Goal: Transaction & Acquisition: Purchase product/service

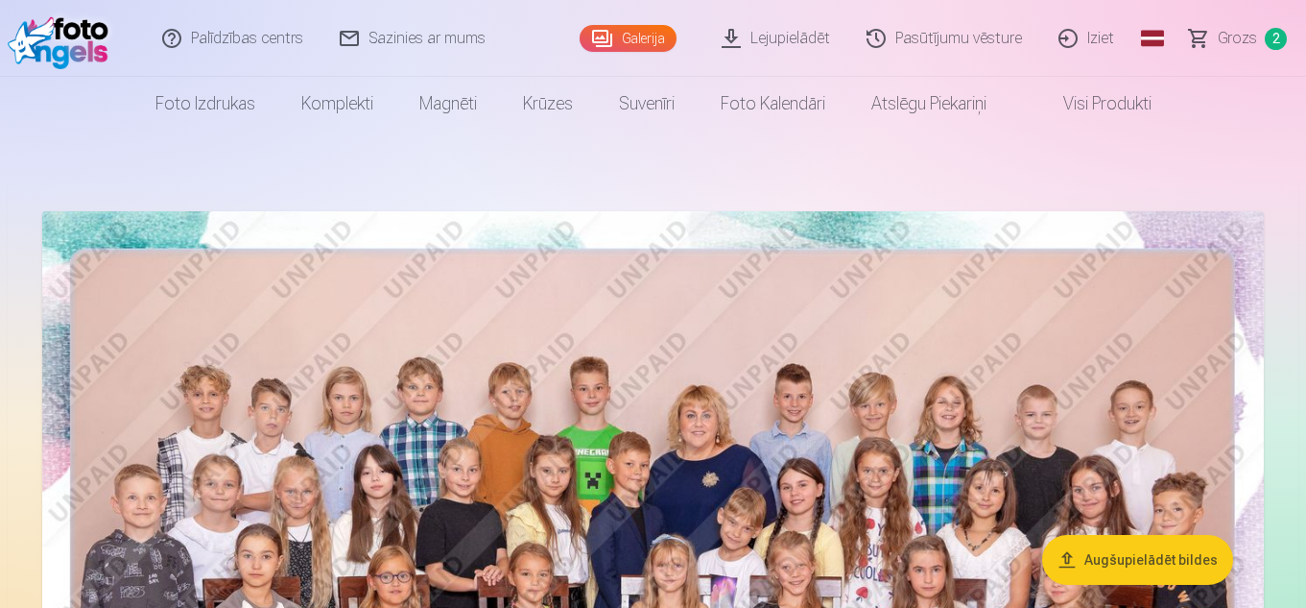
click at [1225, 36] on span "Grozs" at bounding box center [1237, 38] width 39 height 23
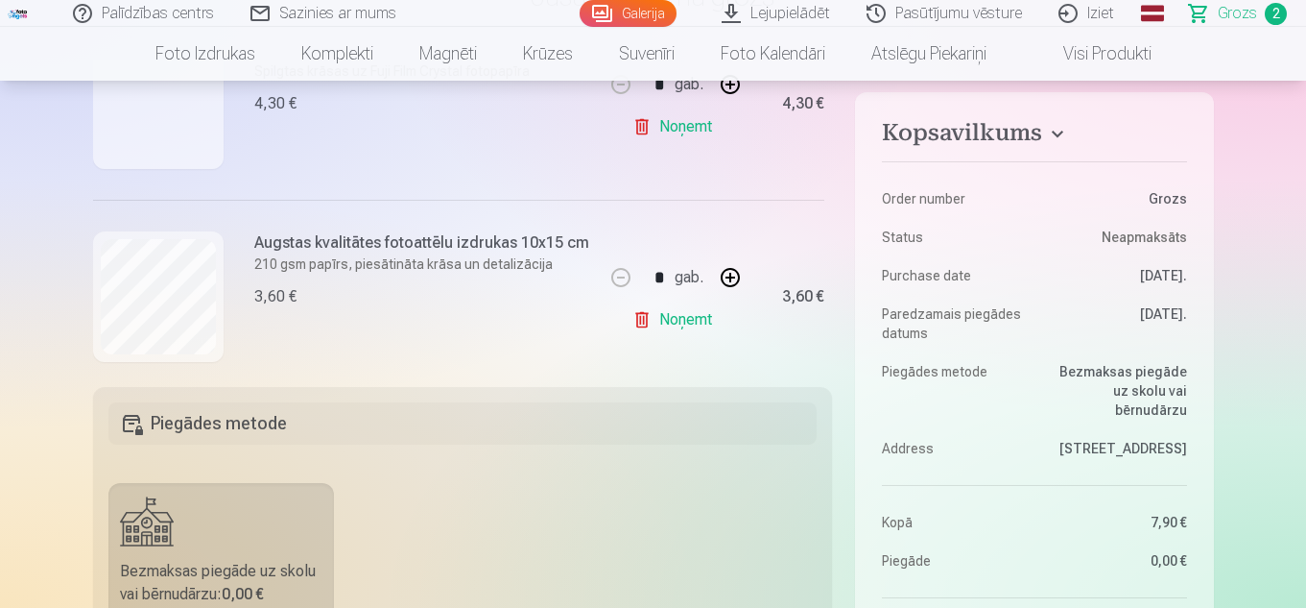
scroll to position [321, 0]
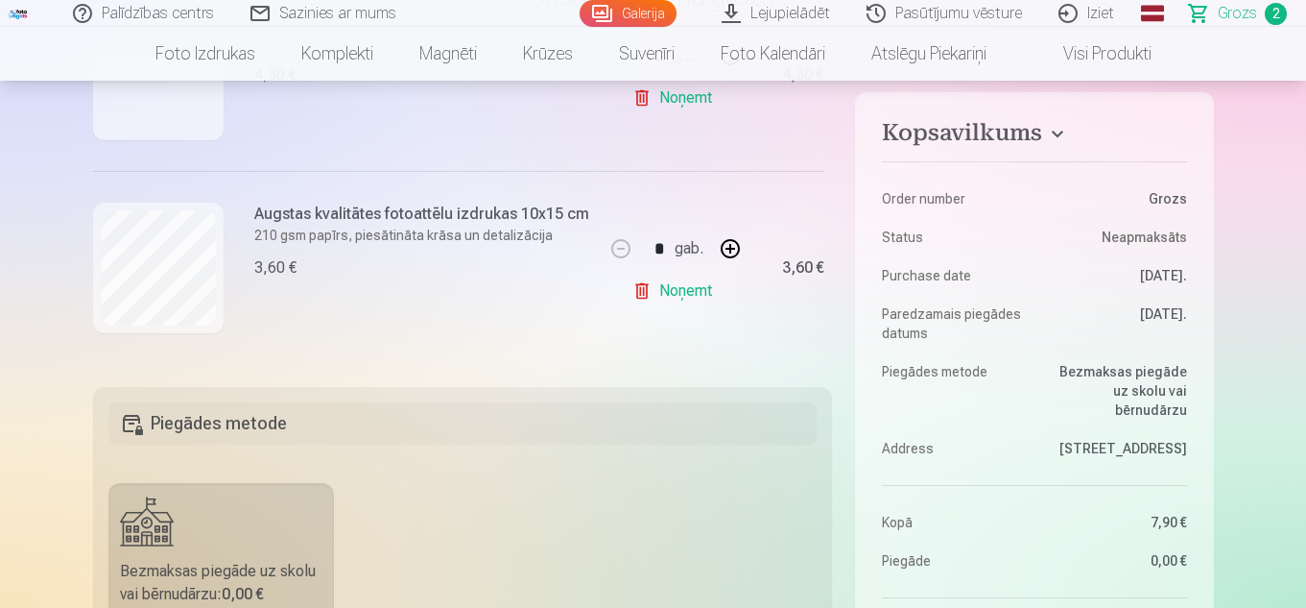
click at [682, 278] on link "Noņemt" at bounding box center [675, 291] width 87 height 38
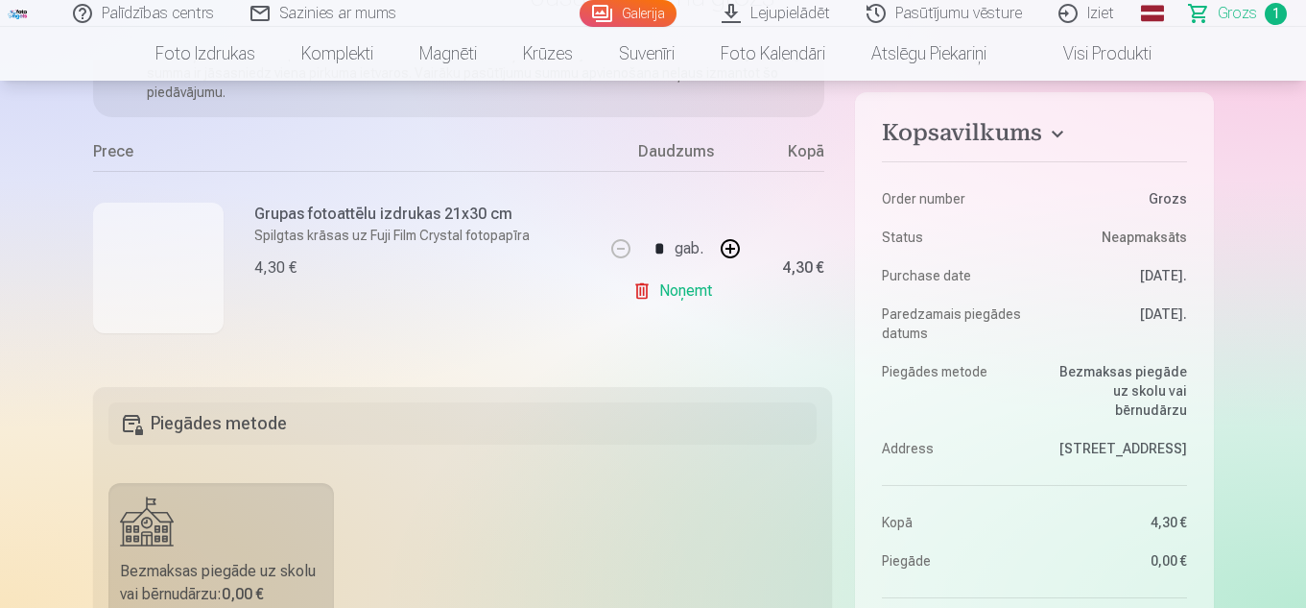
scroll to position [128, 0]
click at [683, 284] on link "Noņemt" at bounding box center [675, 291] width 87 height 38
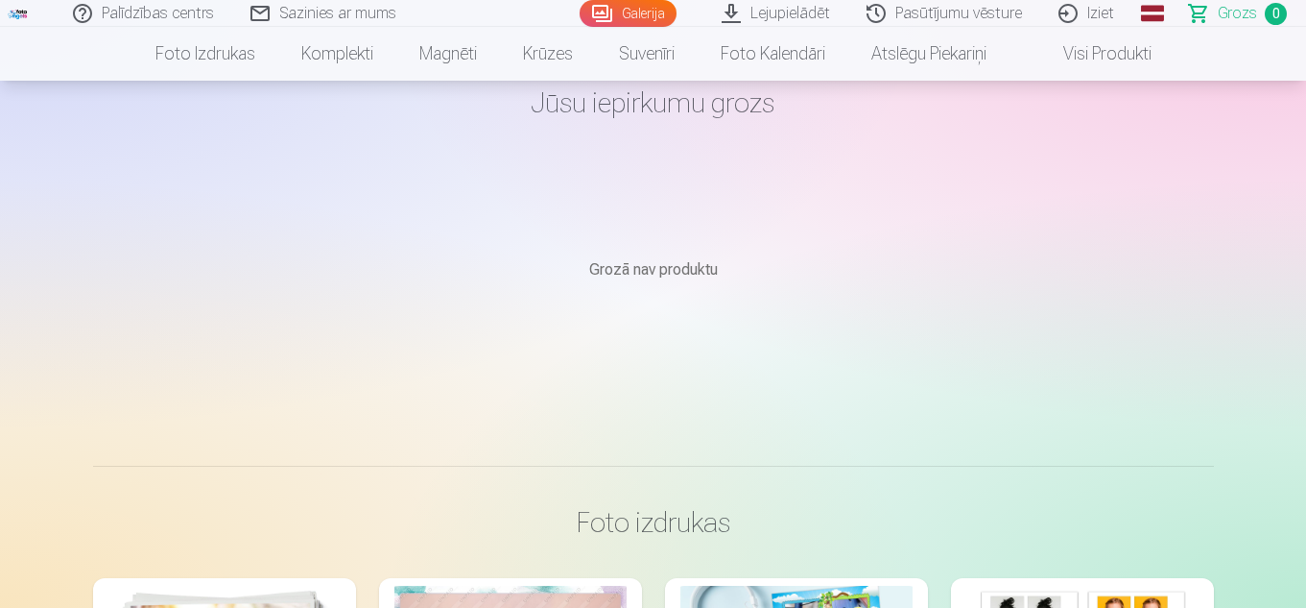
scroll to position [0, 0]
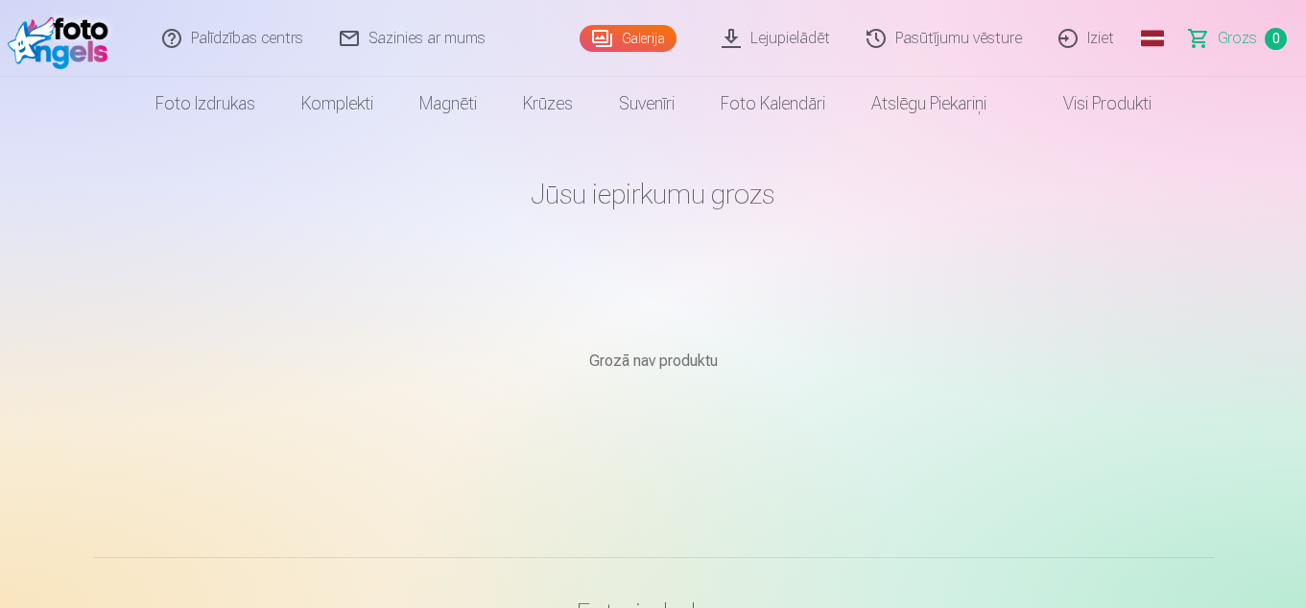
click at [794, 37] on link "Lejupielādēt" at bounding box center [776, 38] width 145 height 77
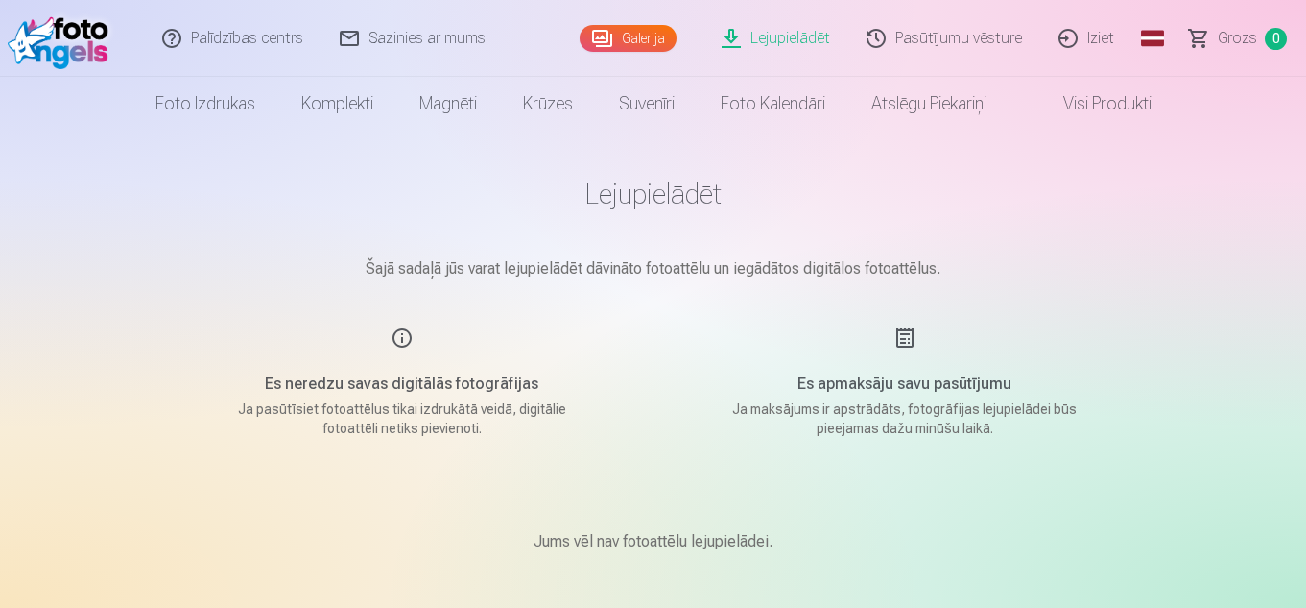
click at [614, 39] on link "Galerija" at bounding box center [628, 38] width 97 height 27
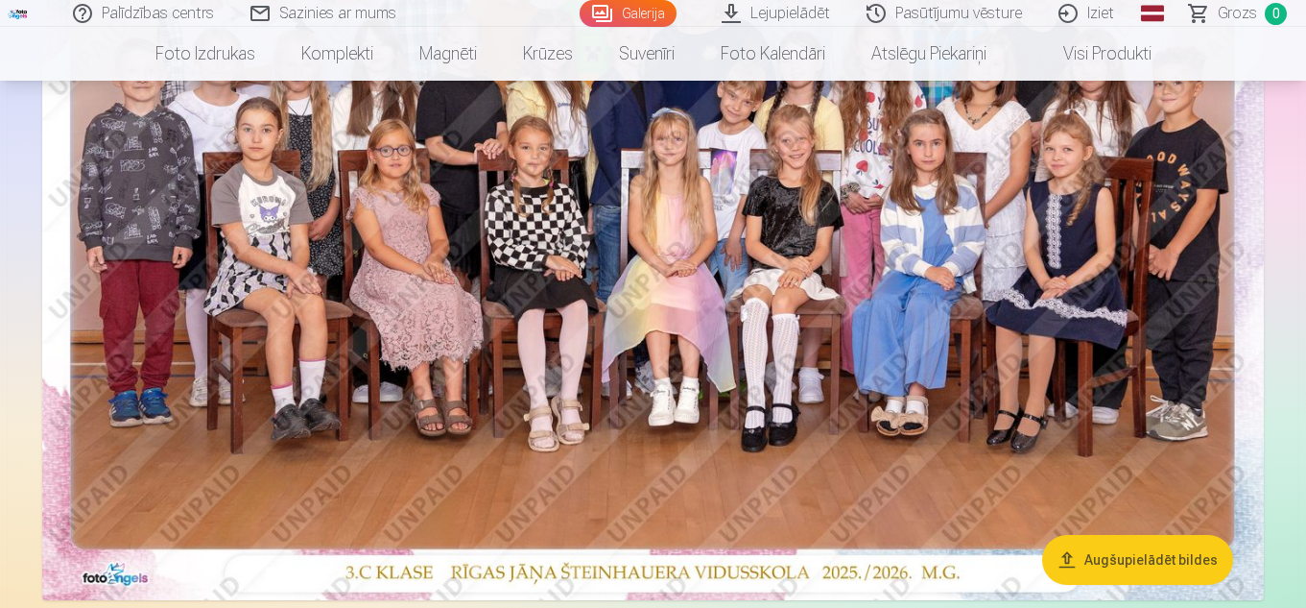
scroll to position [367, 0]
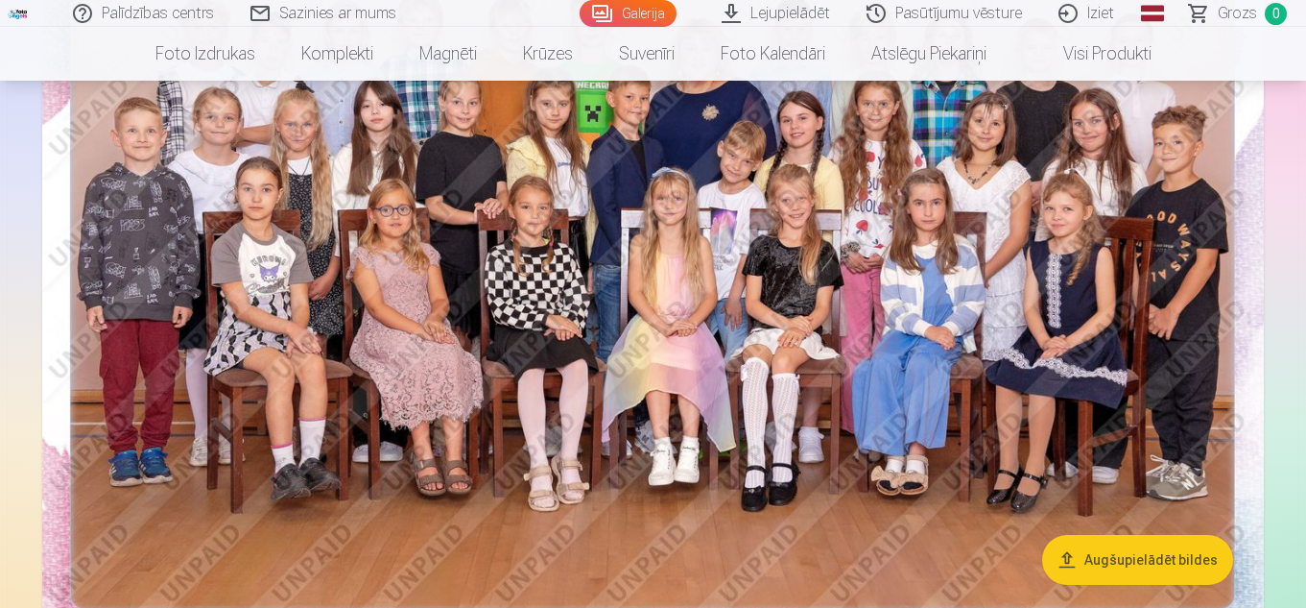
click at [655, 288] on img at bounding box center [653, 252] width 1222 height 815
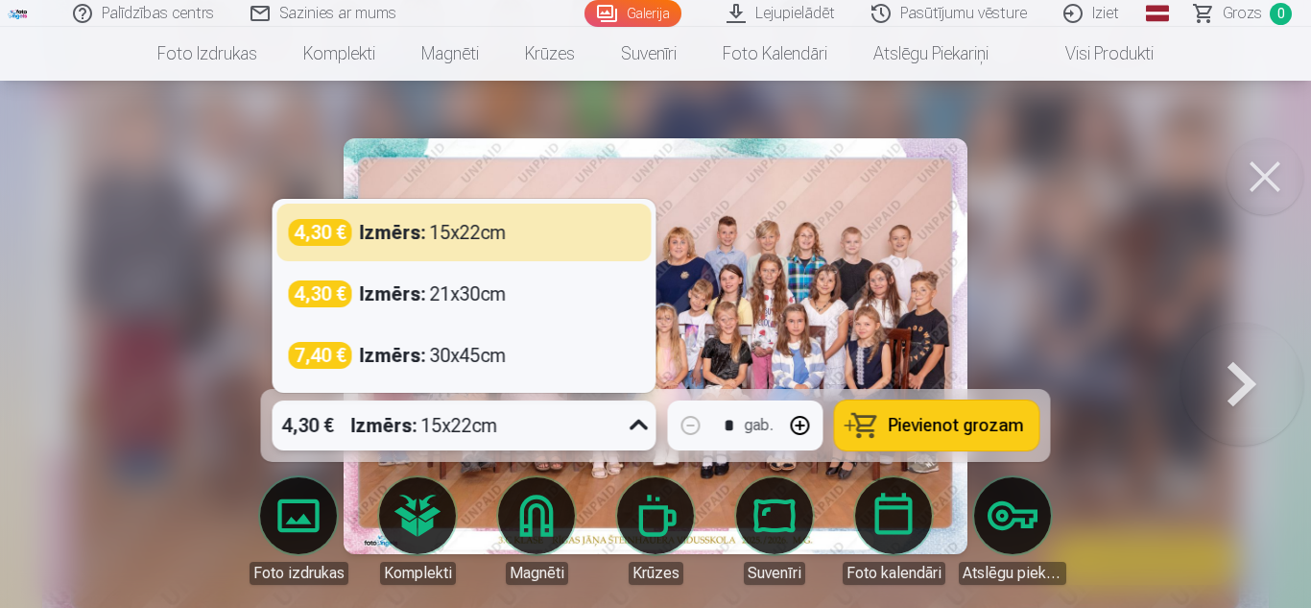
click at [621, 423] on div "4,30 € Izmērs : 15x22cm" at bounding box center [447, 425] width 348 height 50
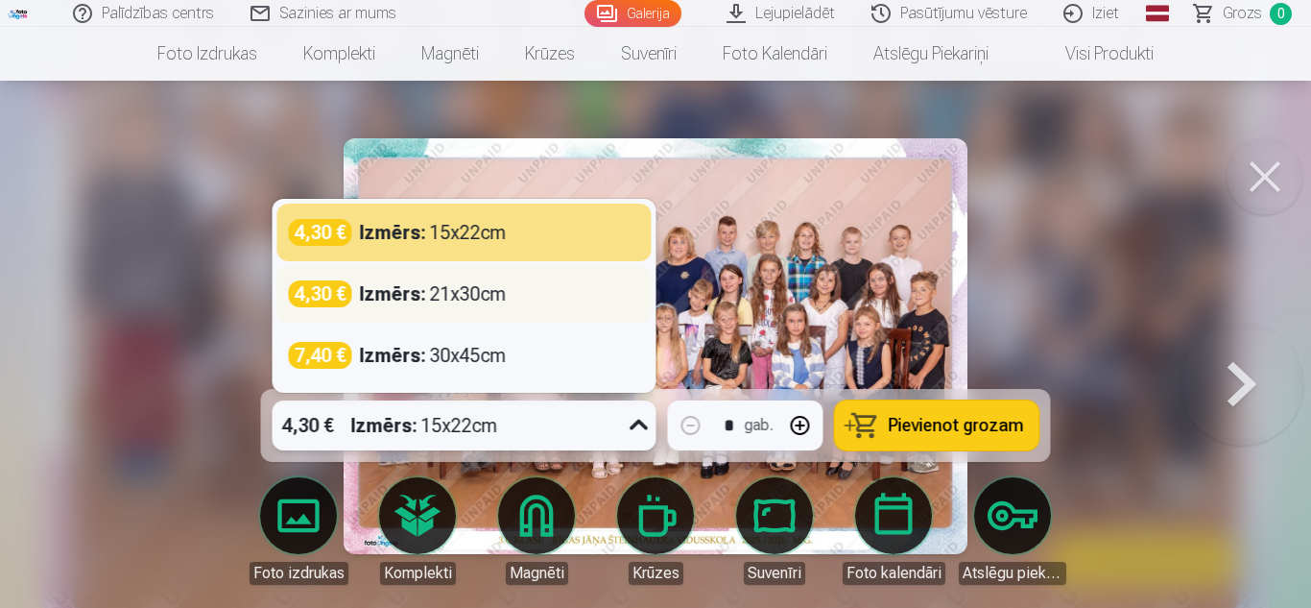
click at [493, 304] on div "Izmērs : 21x30cm" at bounding box center [433, 293] width 147 height 27
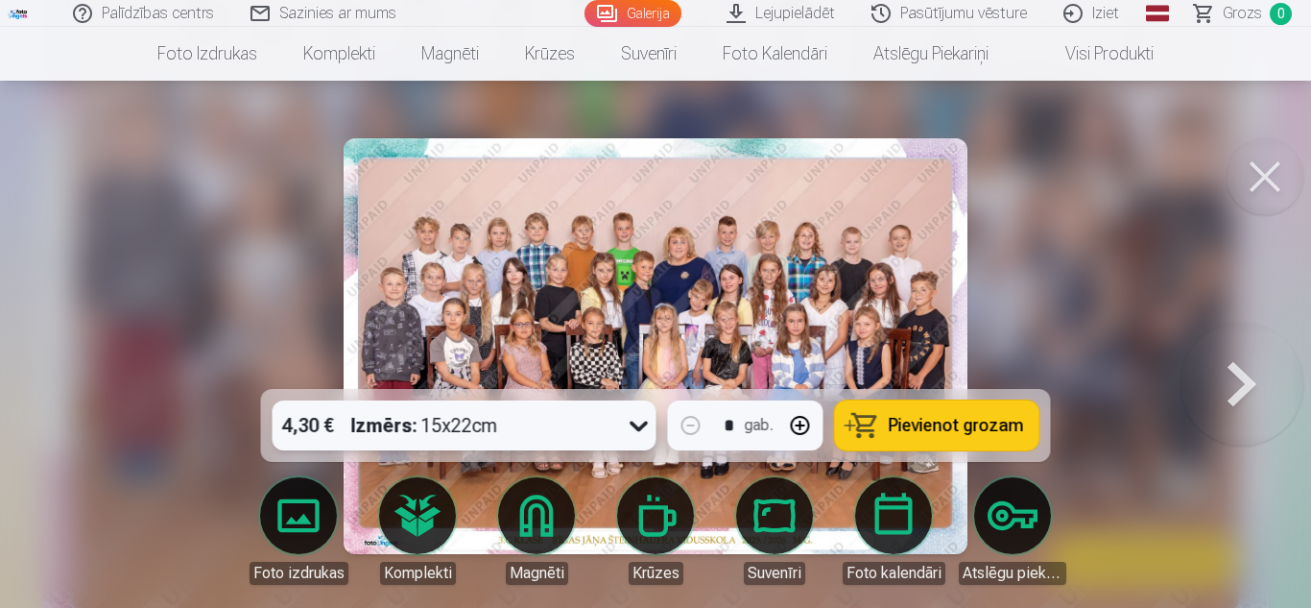
click at [919, 422] on span "Pievienot grozam" at bounding box center [956, 425] width 135 height 17
click at [1271, 176] on button at bounding box center [1265, 176] width 77 height 77
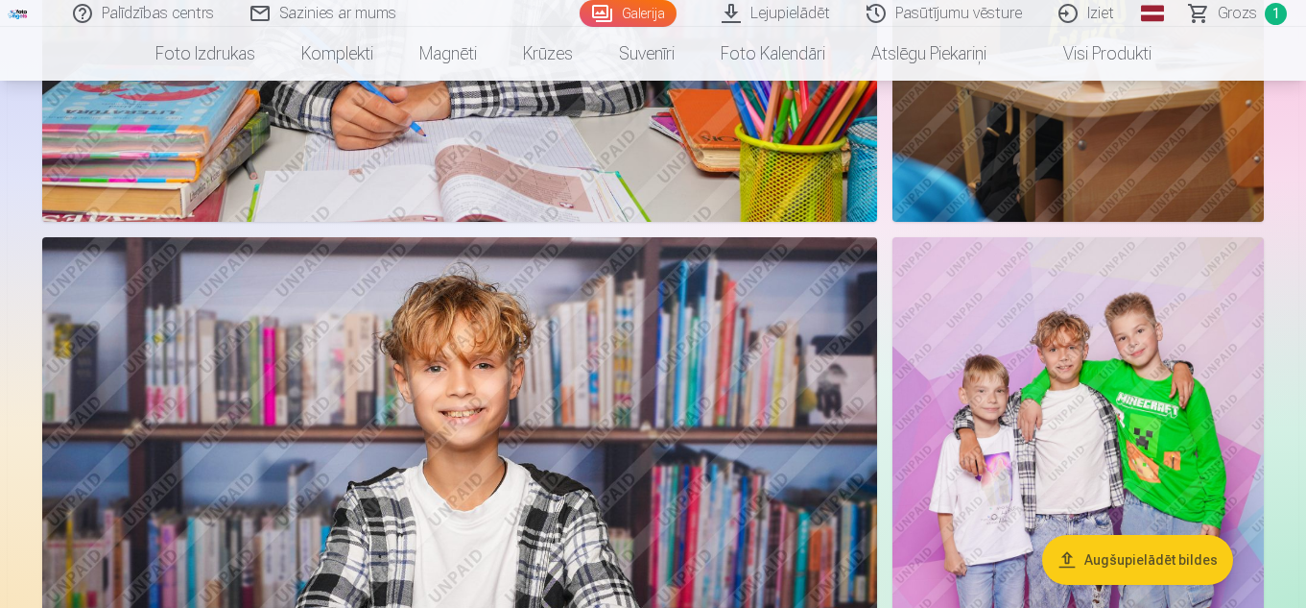
scroll to position [3074, 0]
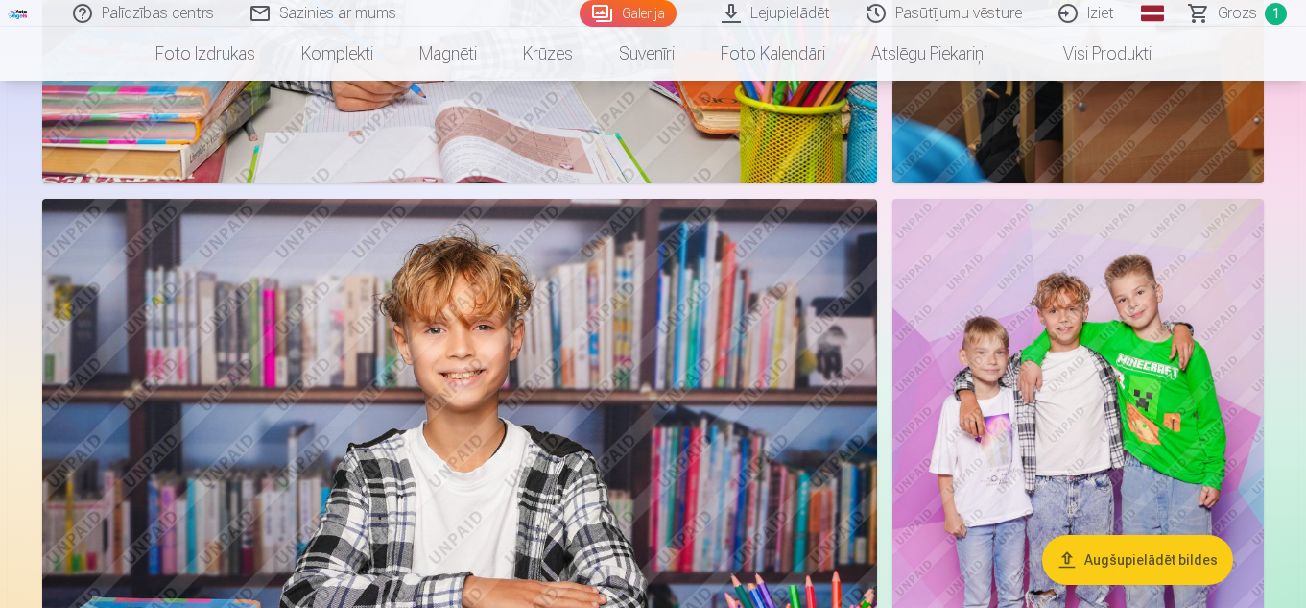
click at [1114, 345] on img at bounding box center [1078, 477] width 371 height 557
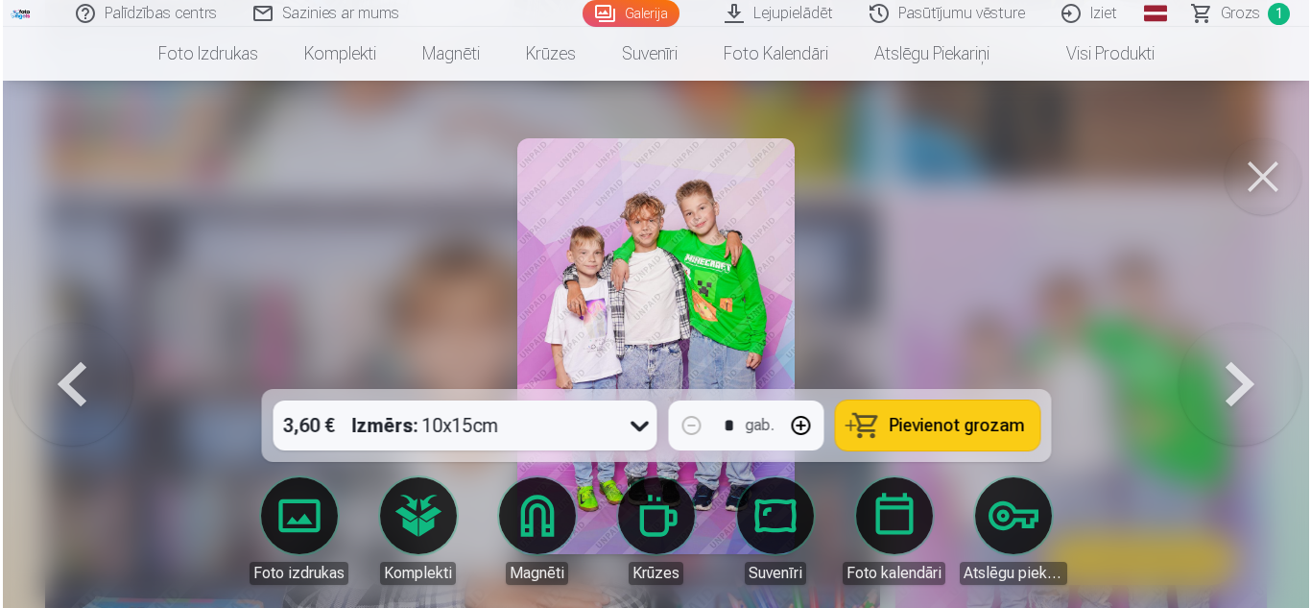
scroll to position [3084, 0]
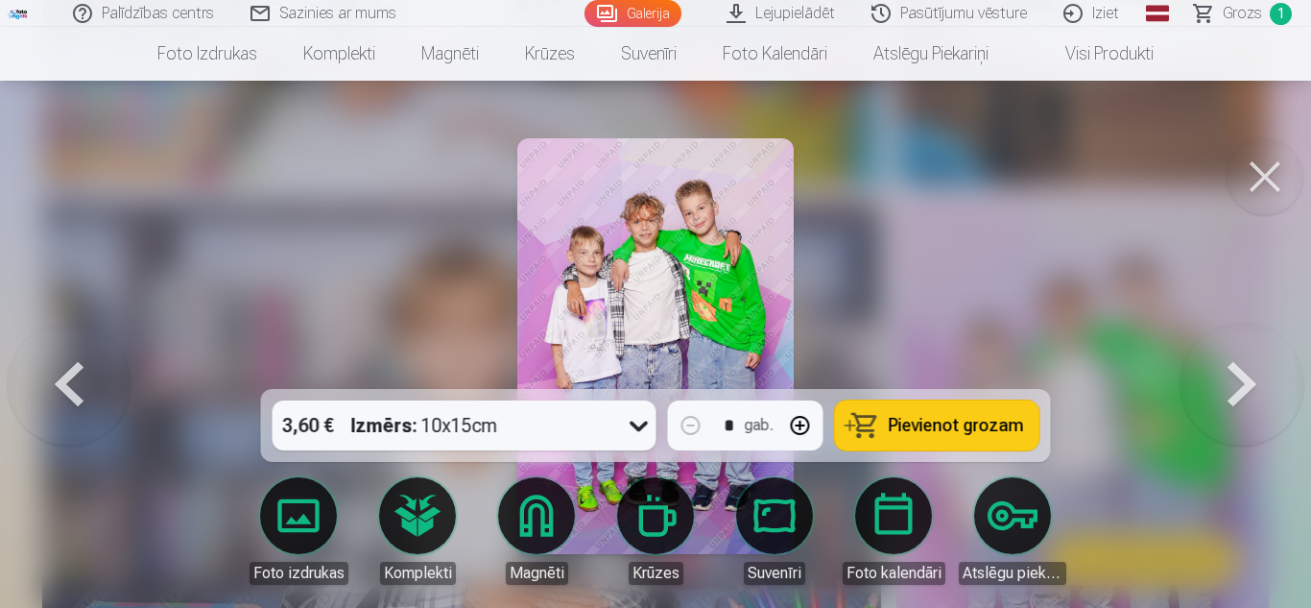
click at [1000, 421] on span "Pievienot grozam" at bounding box center [956, 425] width 135 height 17
click at [1257, 152] on button at bounding box center [1265, 176] width 77 height 77
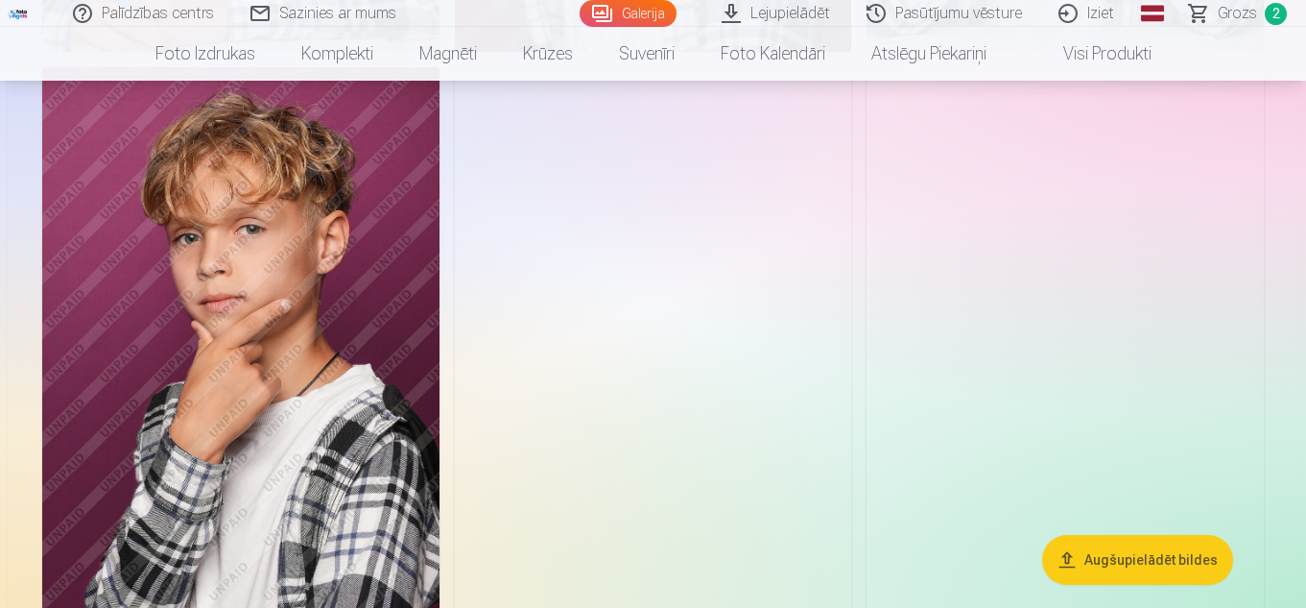
scroll to position [4408, 0]
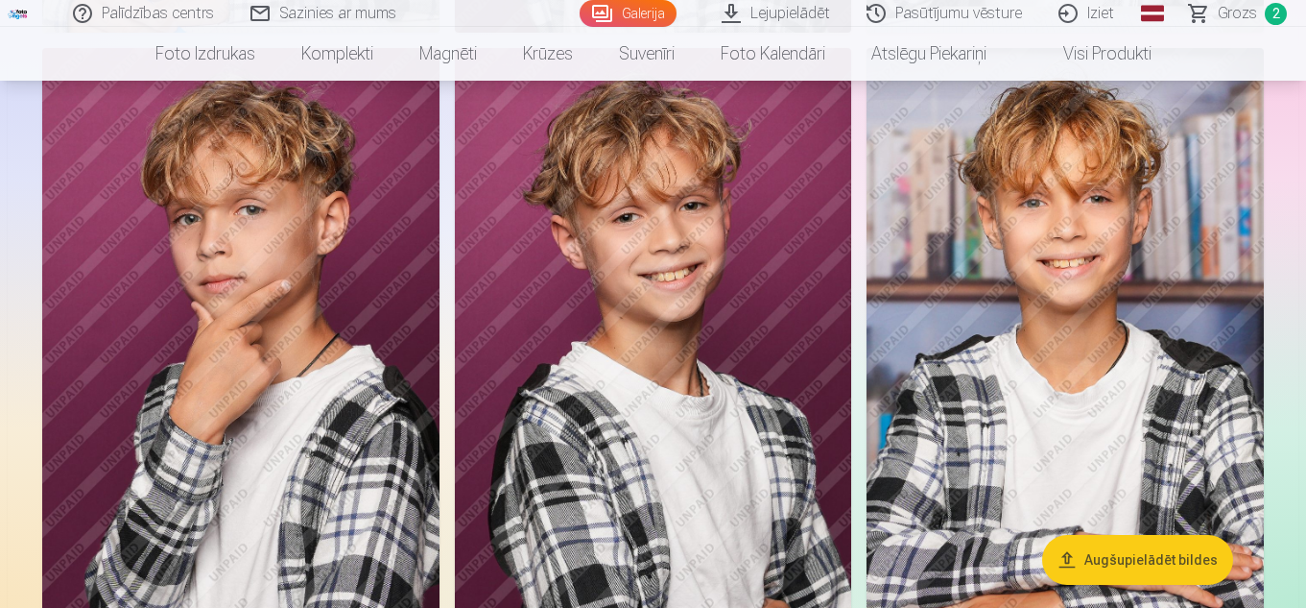
click at [322, 362] on img at bounding box center [240, 346] width 397 height 596
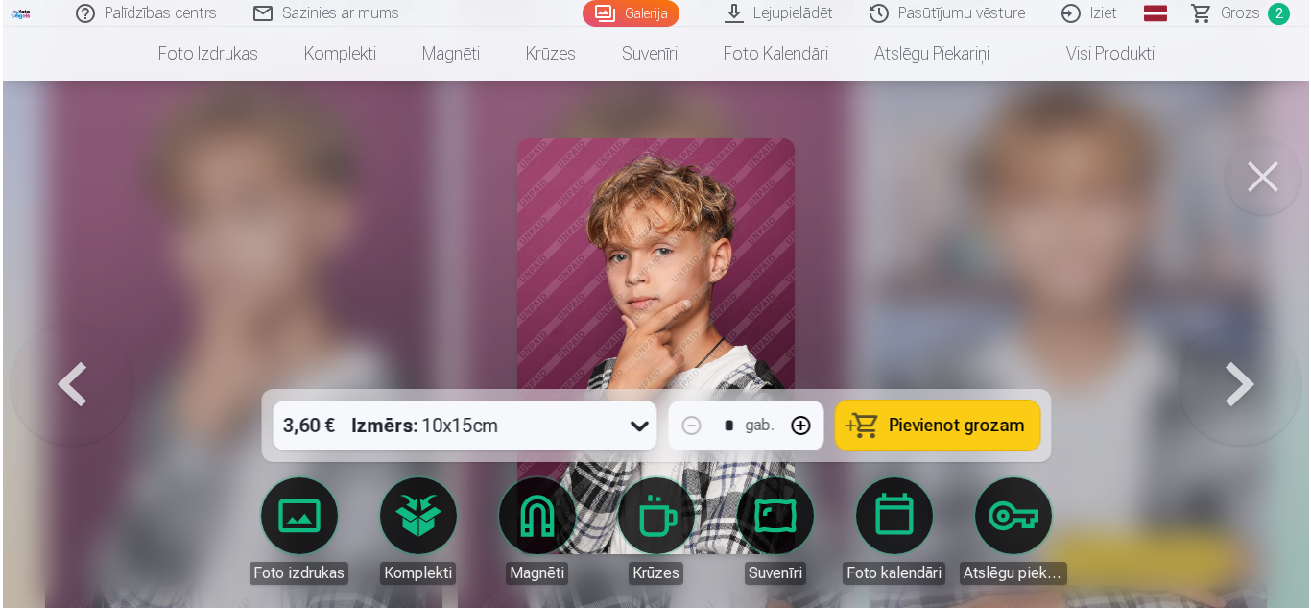
scroll to position [4422, 0]
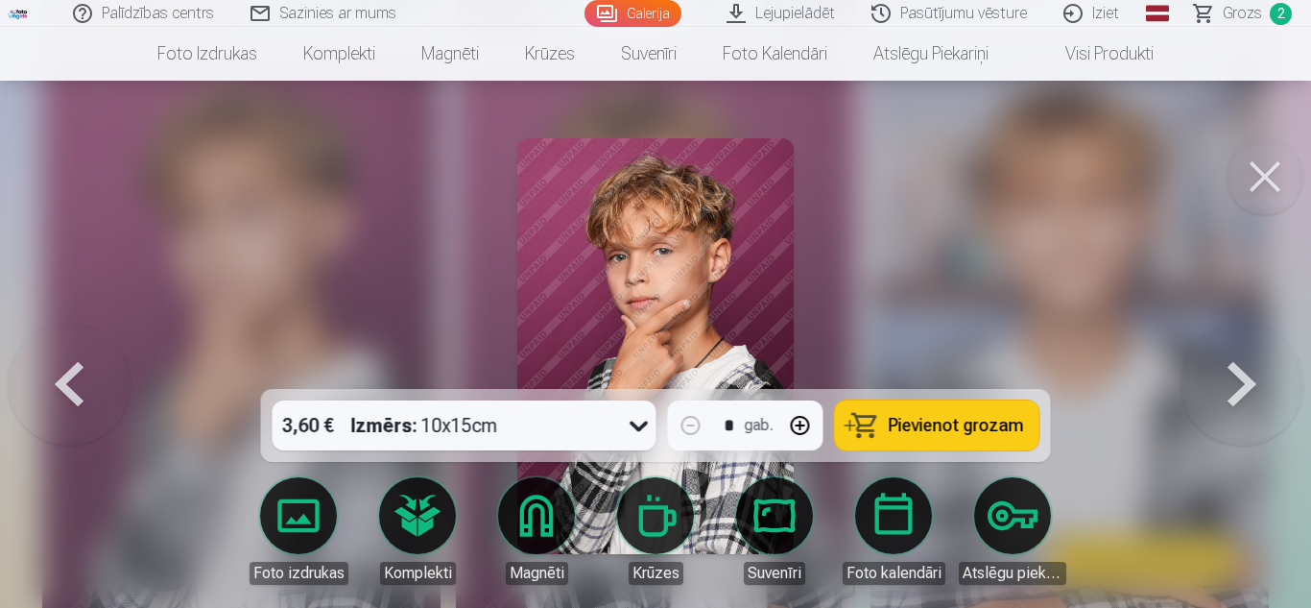
click at [920, 417] on span "Pievienot grozam" at bounding box center [956, 425] width 135 height 17
click at [1246, 163] on button at bounding box center [1265, 176] width 77 height 77
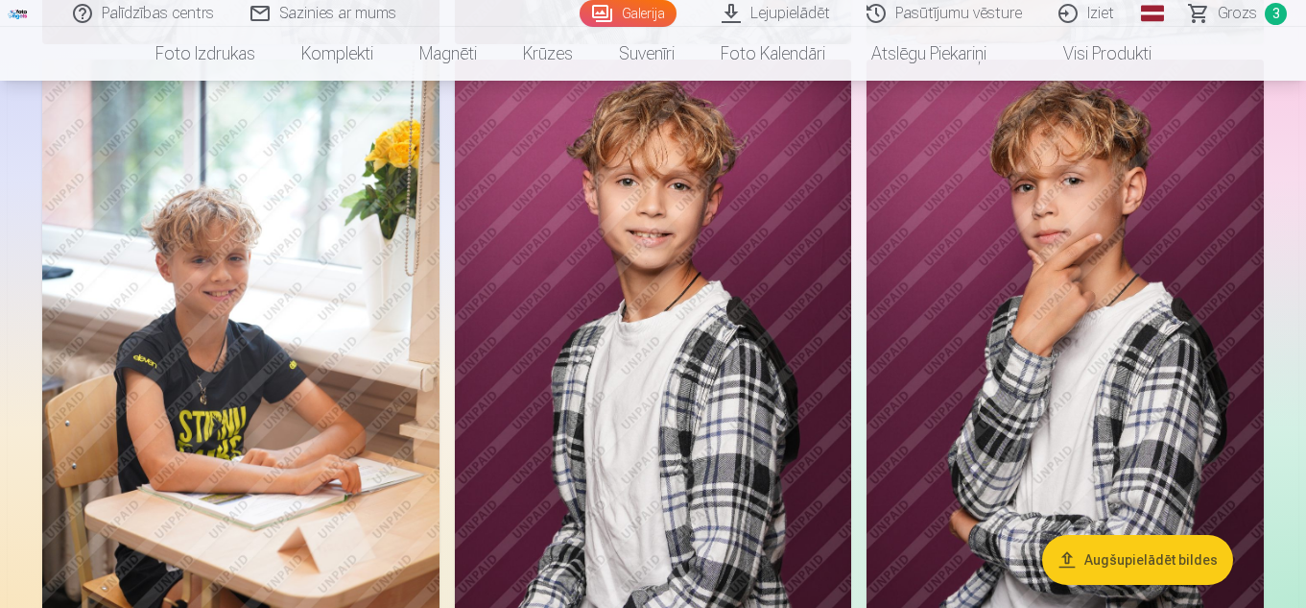
scroll to position [5085, 0]
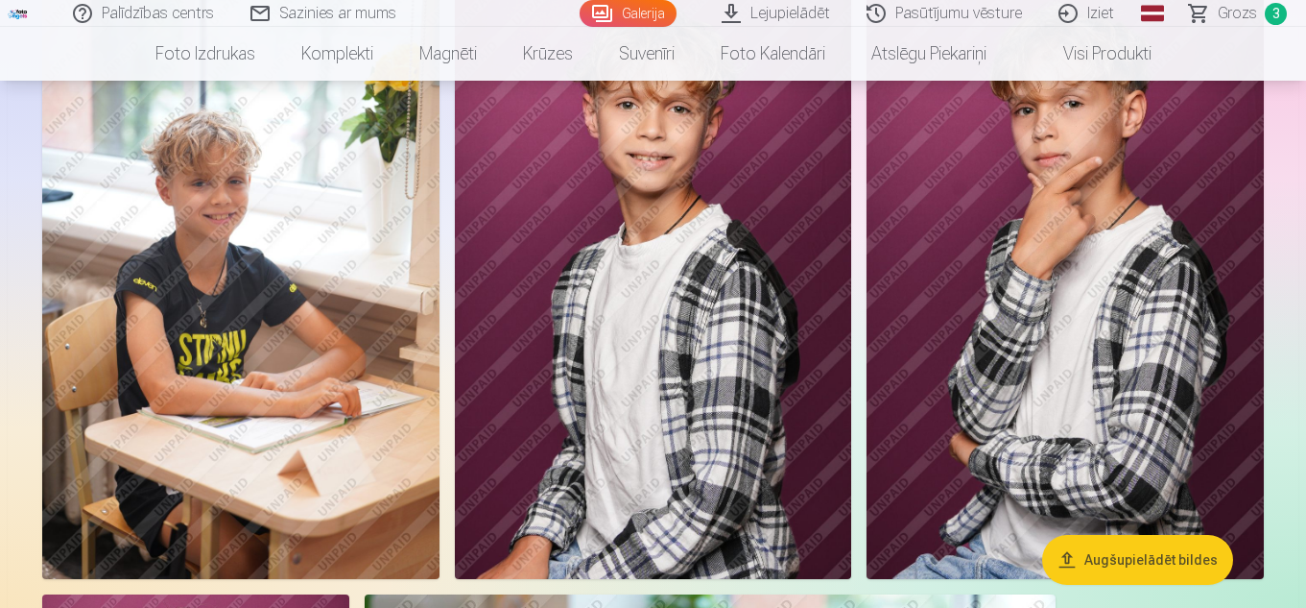
click at [1075, 252] on img at bounding box center [1065, 281] width 397 height 596
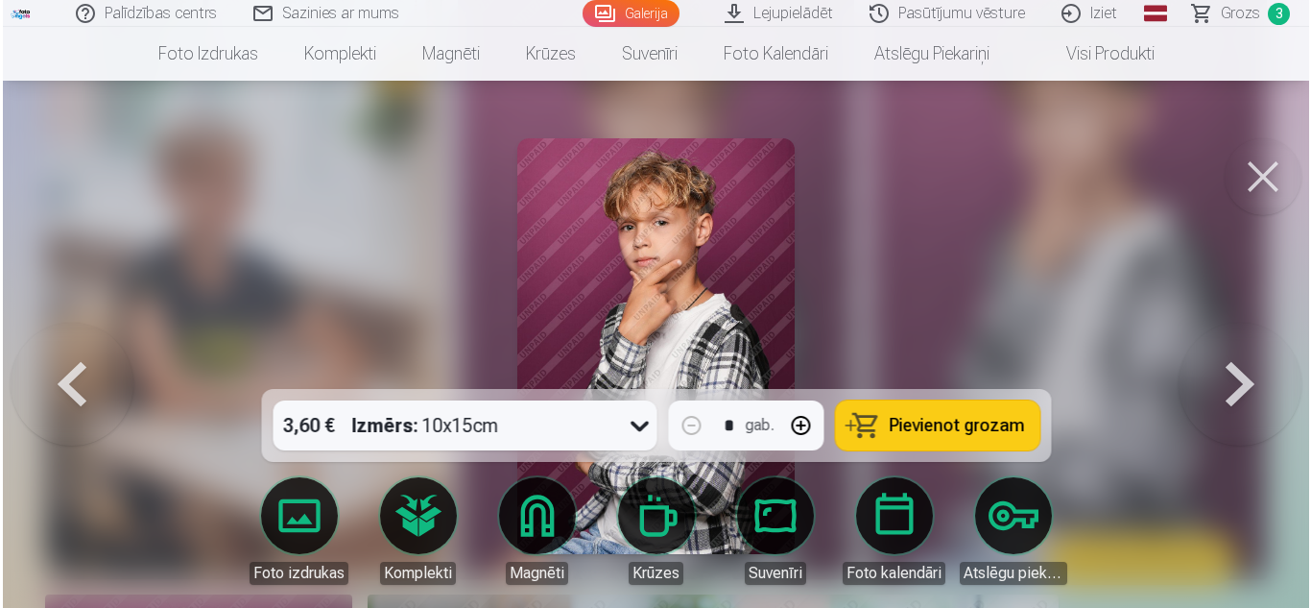
scroll to position [5104, 0]
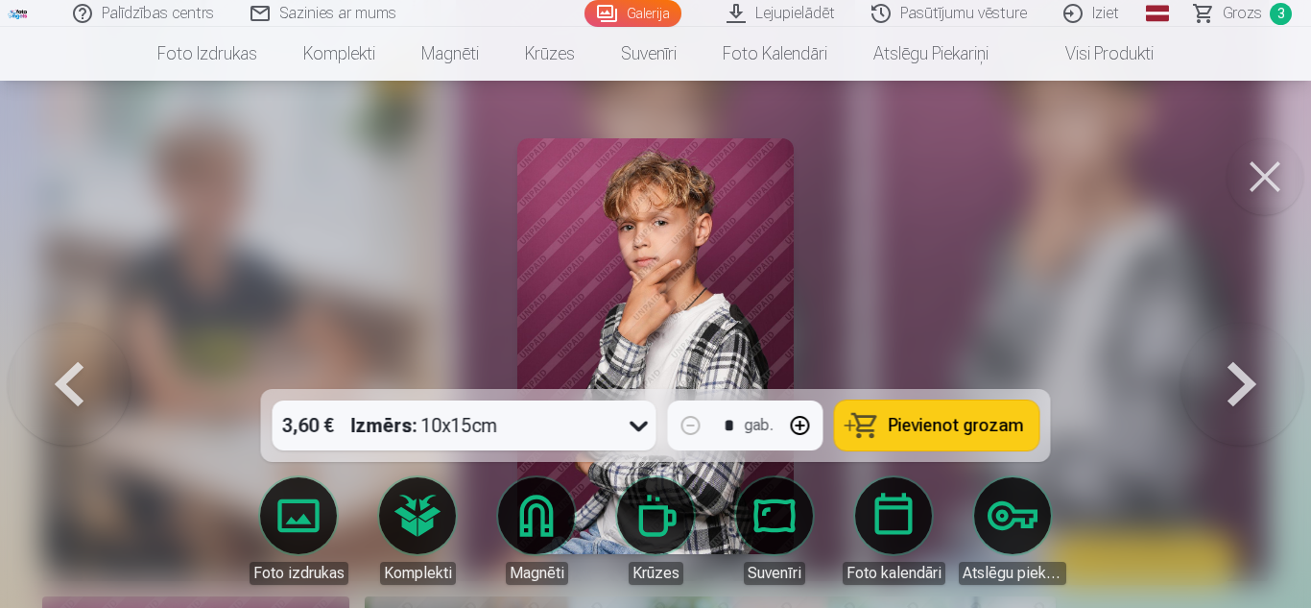
click at [946, 417] on span "Pievienot grozam" at bounding box center [956, 425] width 135 height 17
click at [1284, 169] on button at bounding box center [1265, 176] width 77 height 77
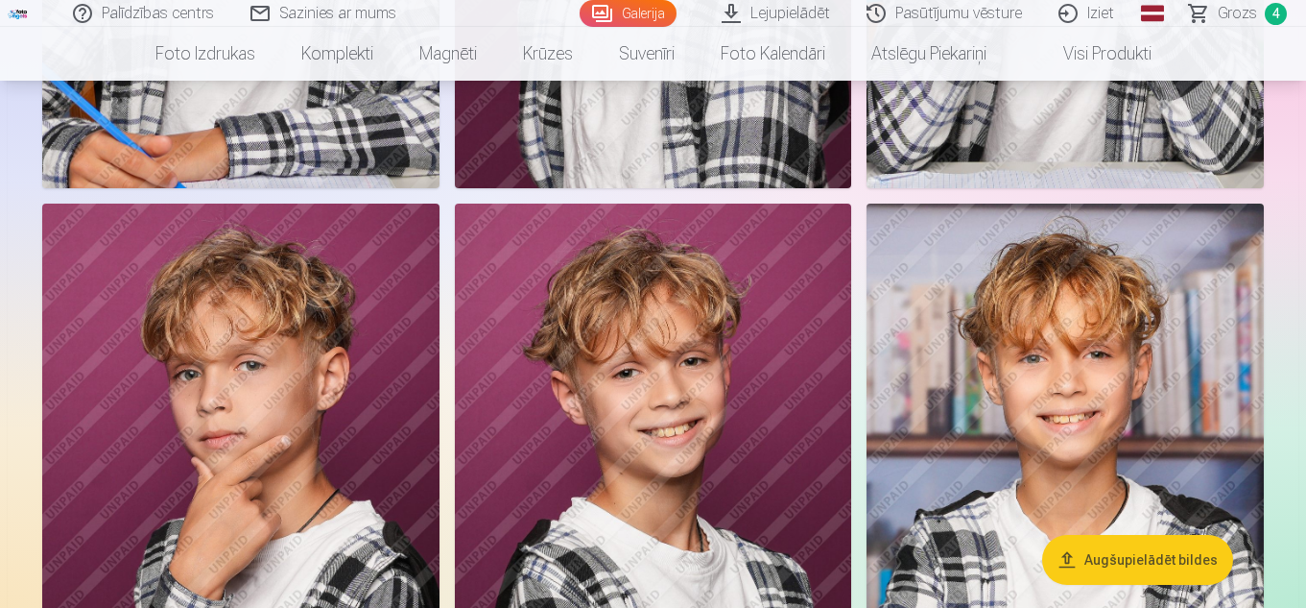
scroll to position [4311, 0]
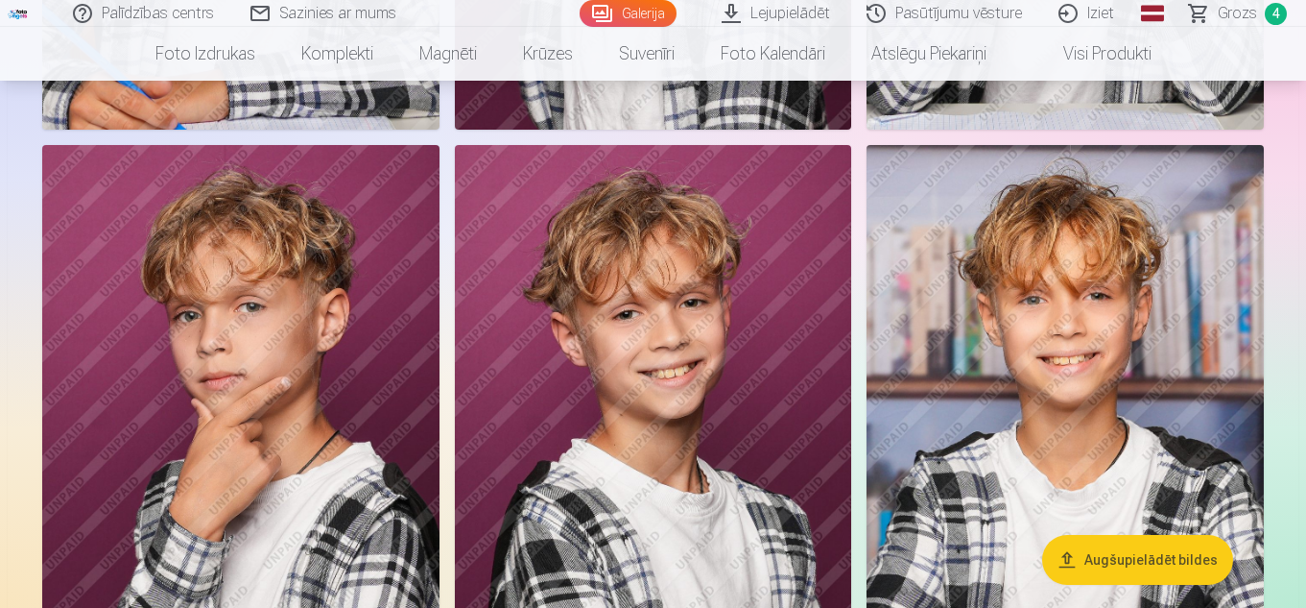
click at [714, 359] on img at bounding box center [653, 443] width 397 height 596
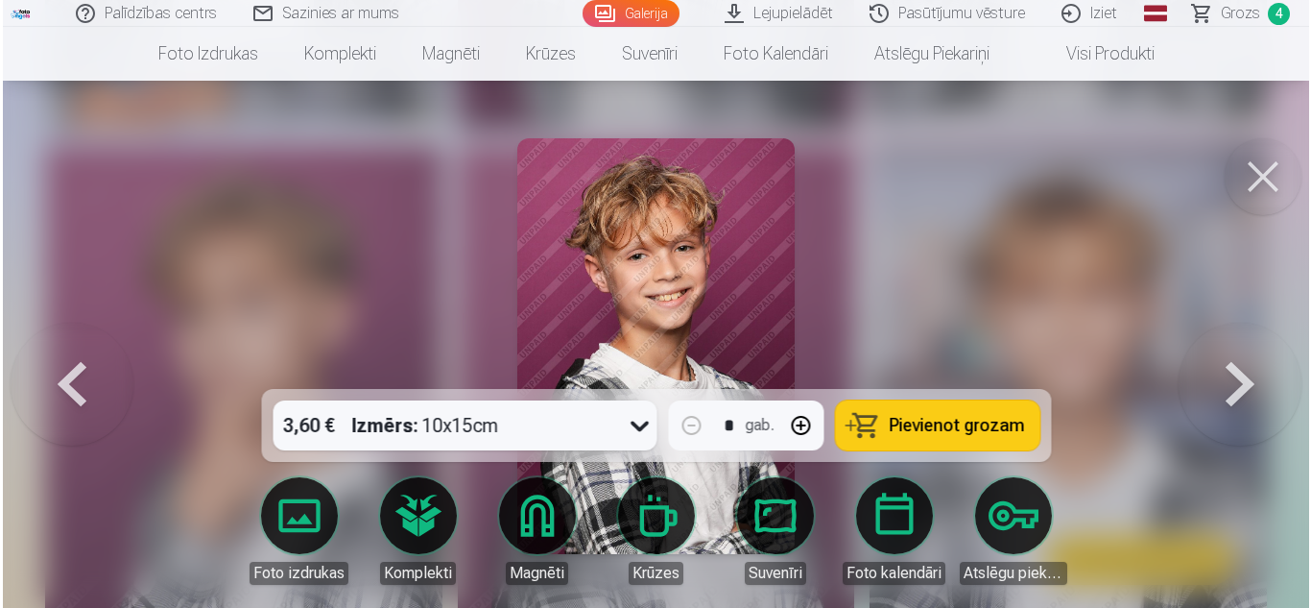
scroll to position [4325, 0]
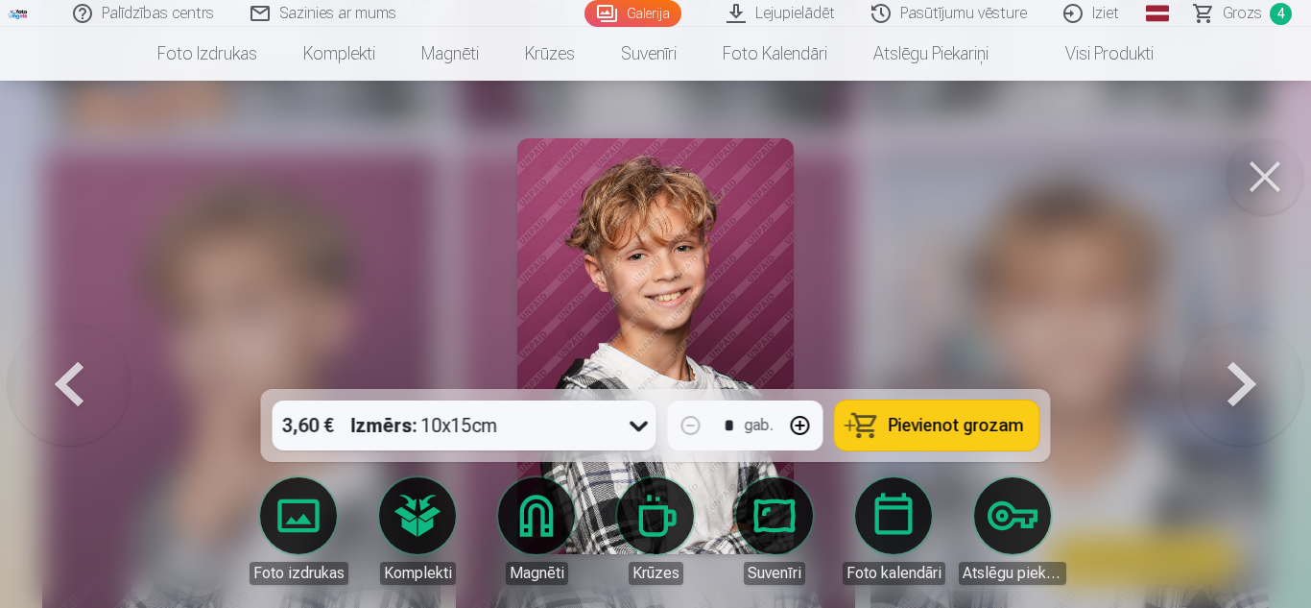
click at [792, 431] on button "button" at bounding box center [800, 425] width 46 height 46
click at [916, 406] on button "Pievienot grozam" at bounding box center [937, 425] width 204 height 50
type input "*"
click at [1270, 178] on button at bounding box center [1265, 176] width 77 height 77
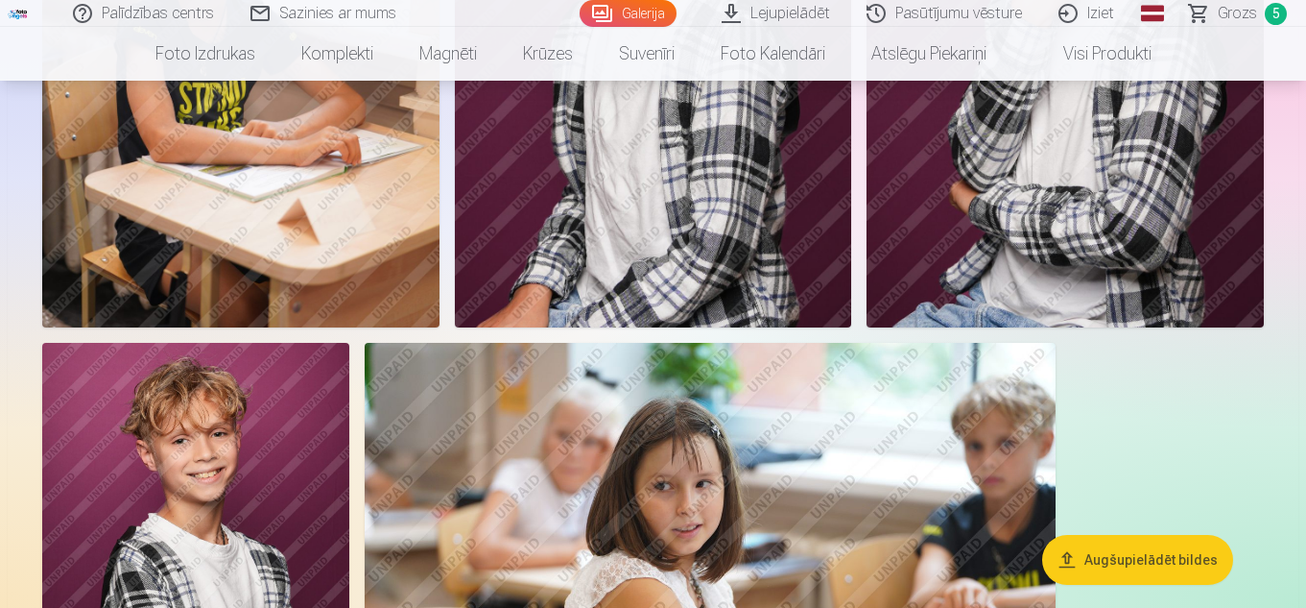
scroll to position [4970, 0]
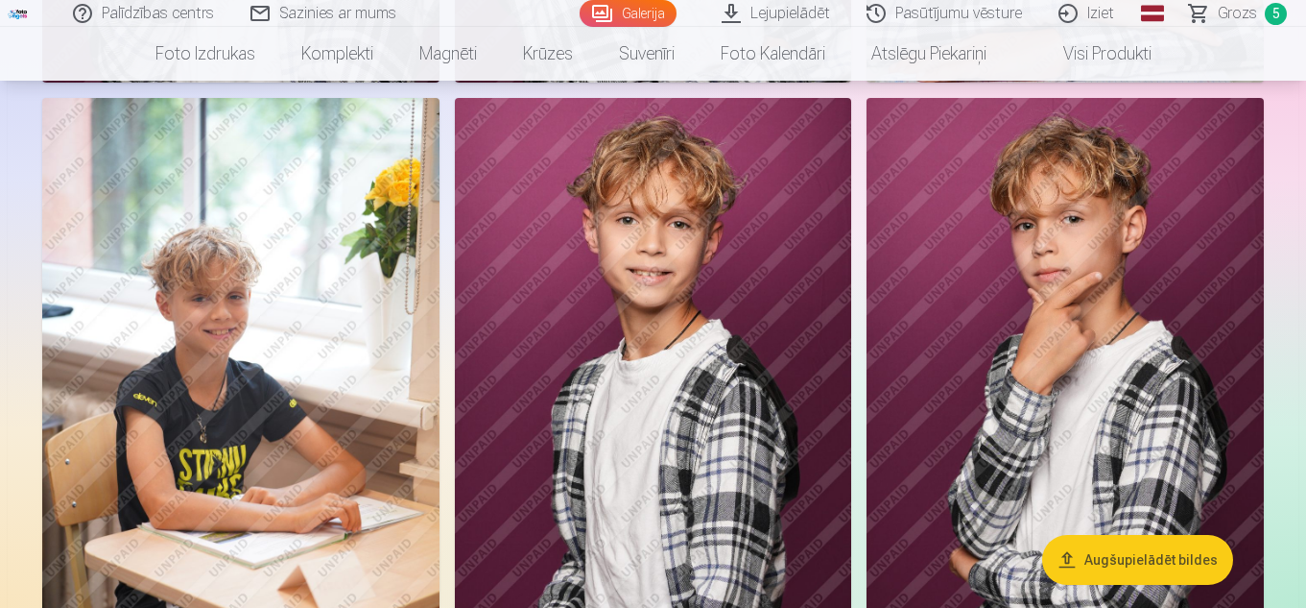
click at [1228, 13] on span "Grozs" at bounding box center [1237, 13] width 39 height 23
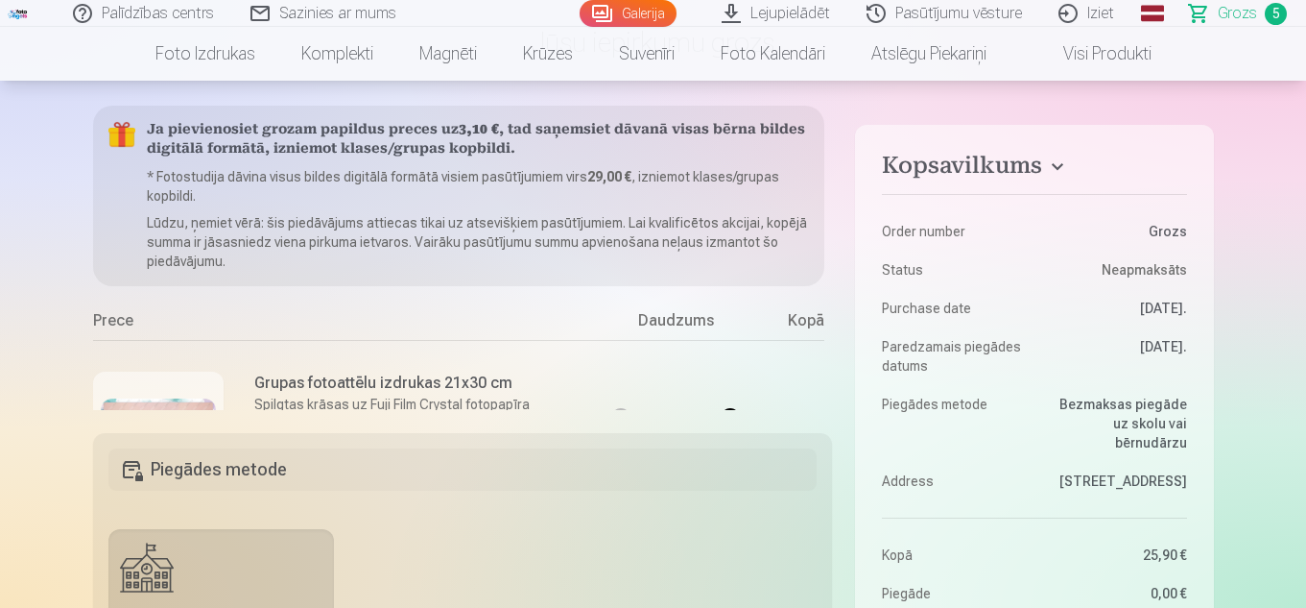
scroll to position [129, 0]
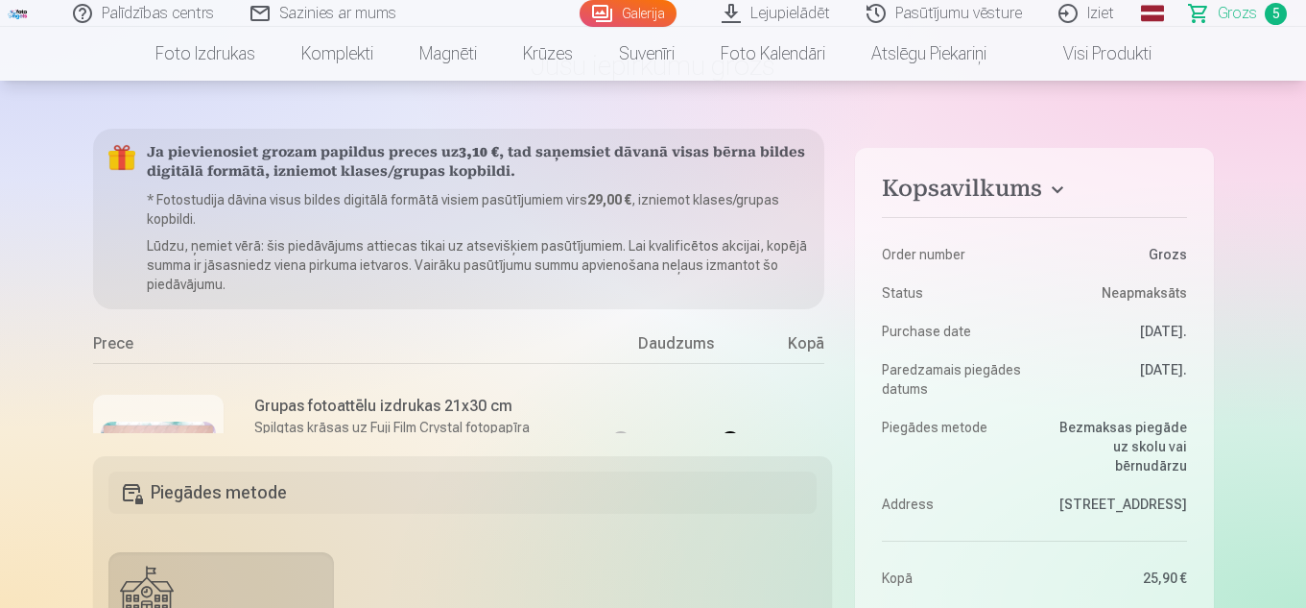
click at [632, 22] on link "Galerija" at bounding box center [628, 13] width 97 height 27
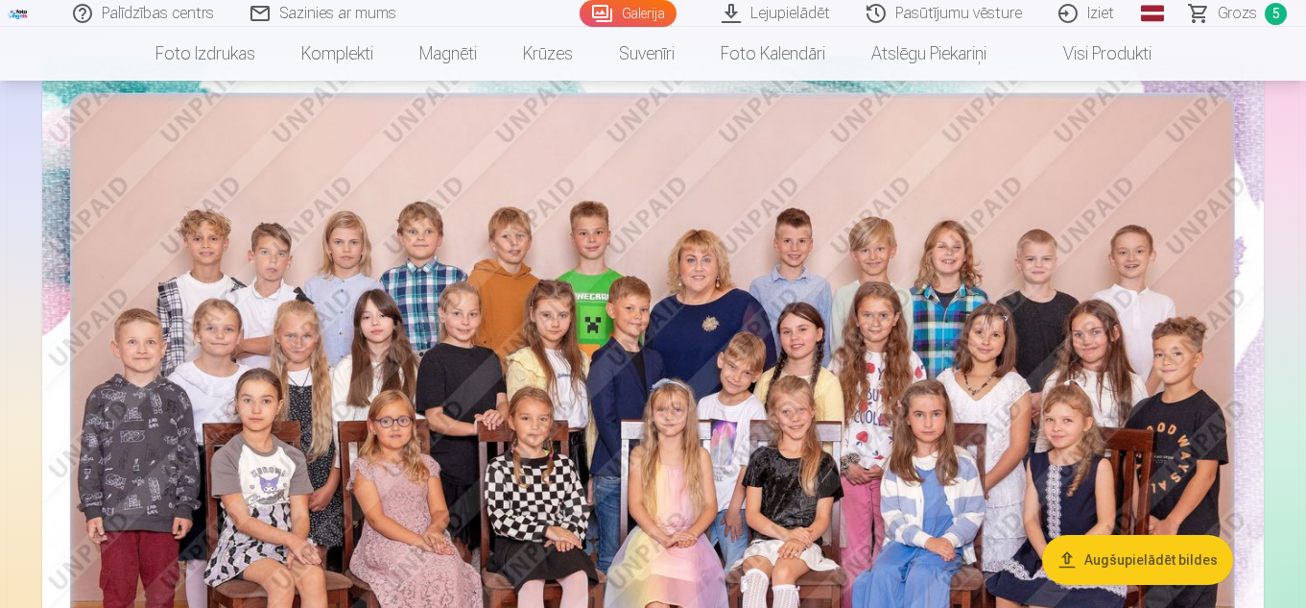
scroll to position [174, 0]
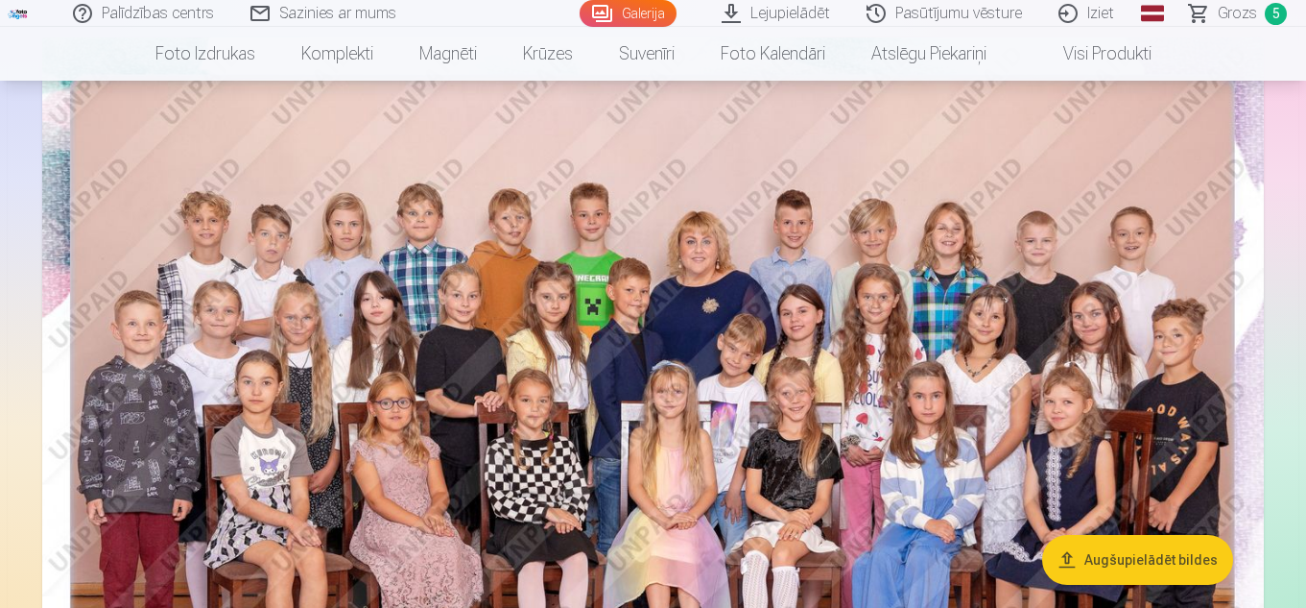
click at [943, 12] on link "Pasūtījumu vēsture" at bounding box center [945, 13] width 192 height 27
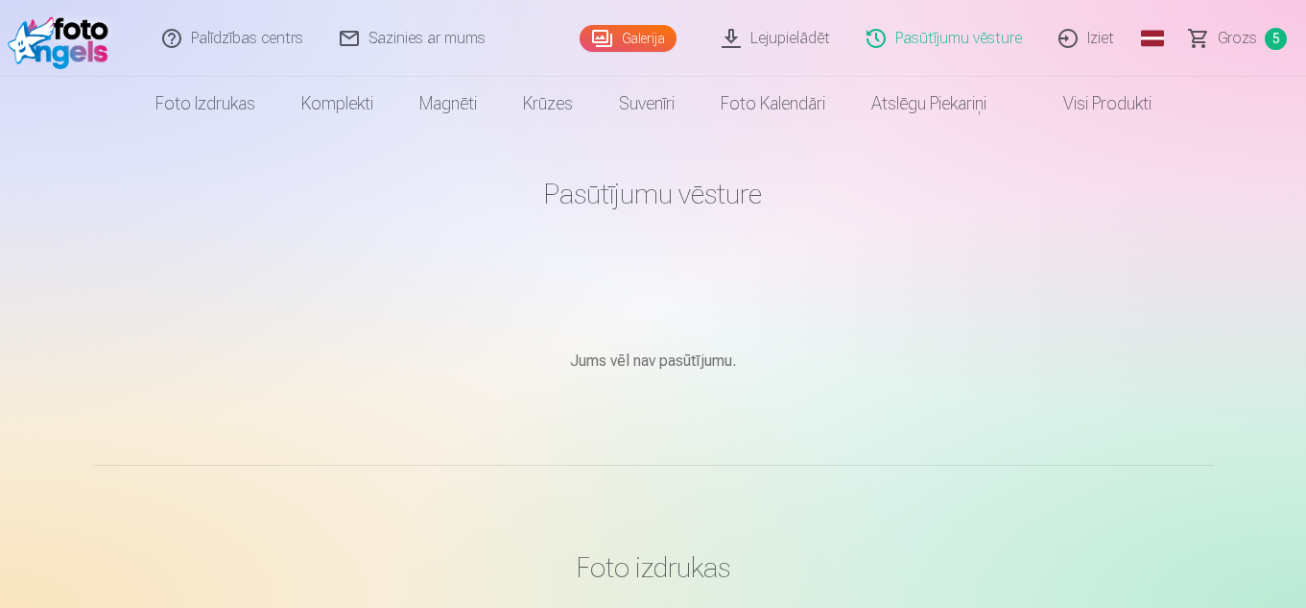
click at [635, 47] on link "Galerija" at bounding box center [628, 38] width 97 height 27
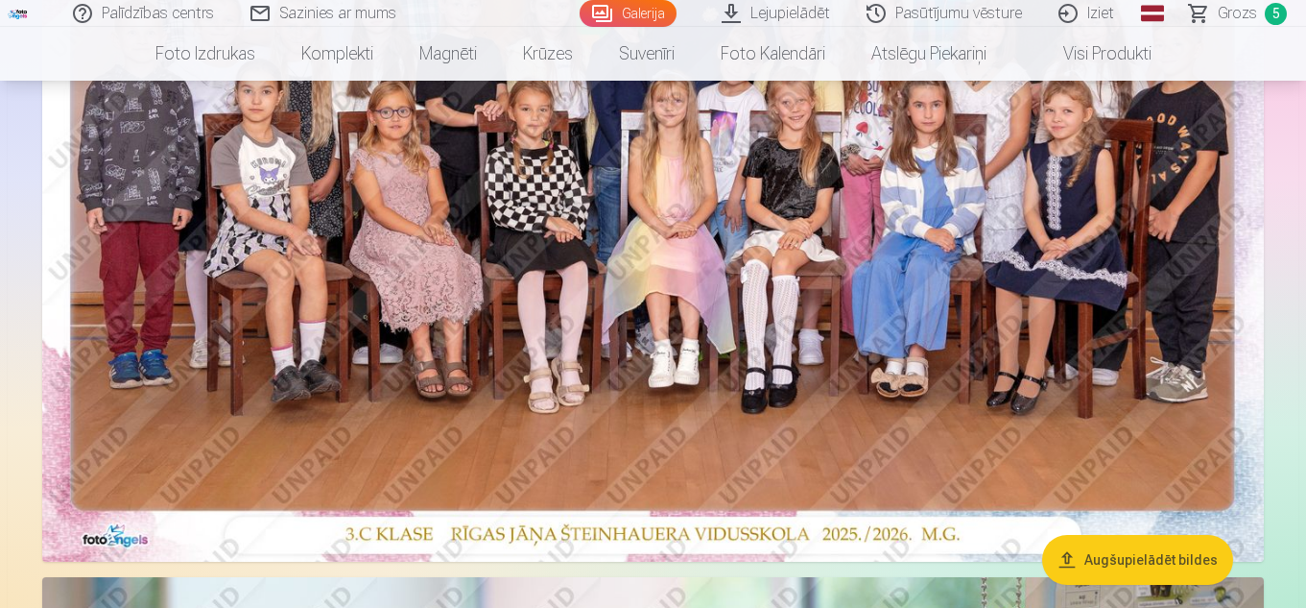
scroll to position [155, 0]
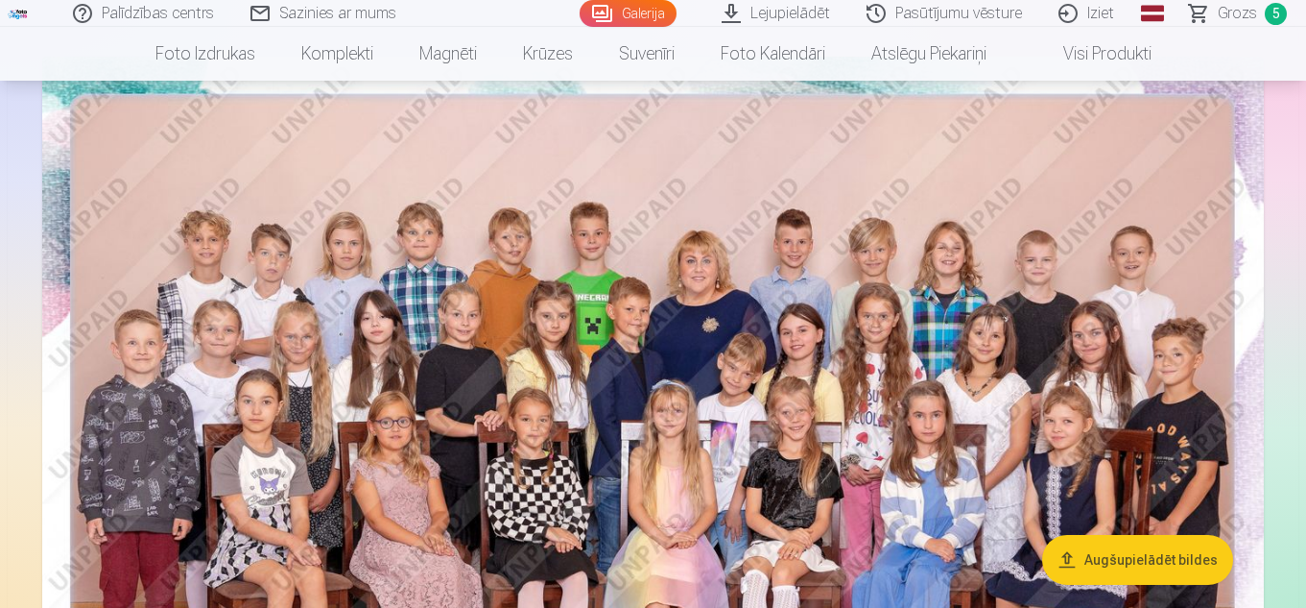
click at [1224, 14] on span "Grozs" at bounding box center [1237, 13] width 39 height 23
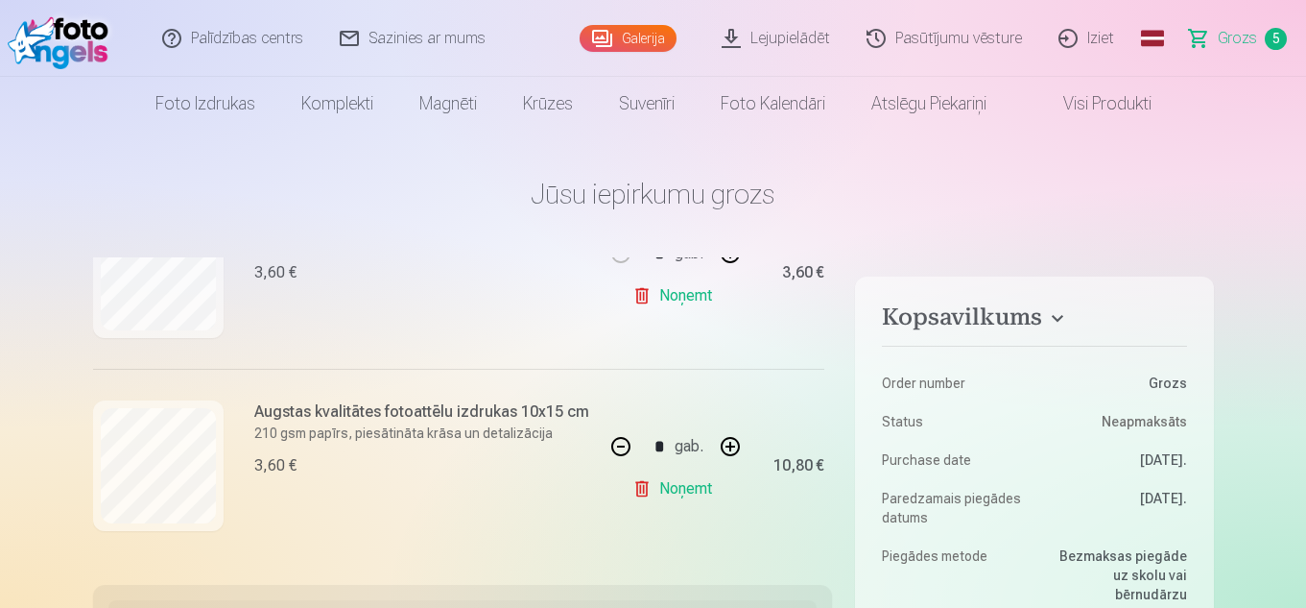
scroll to position [899, 0]
click at [684, 475] on link "Noņemt" at bounding box center [675, 488] width 87 height 38
click at [642, 34] on link "Galerija" at bounding box center [628, 38] width 97 height 27
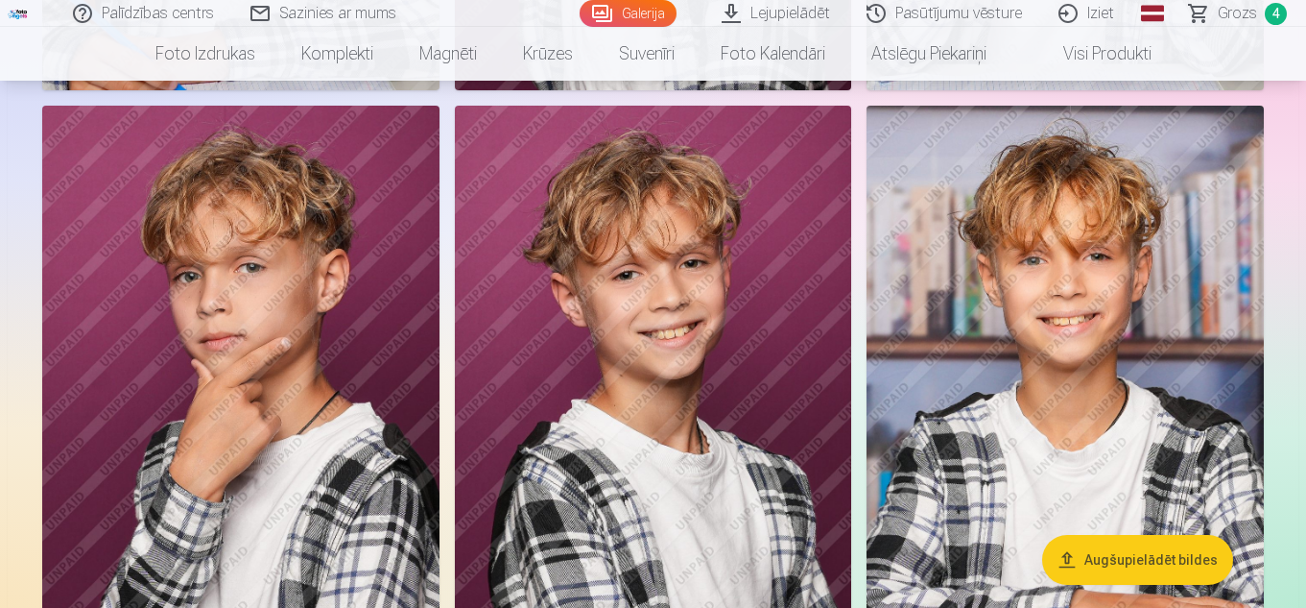
scroll to position [4389, 0]
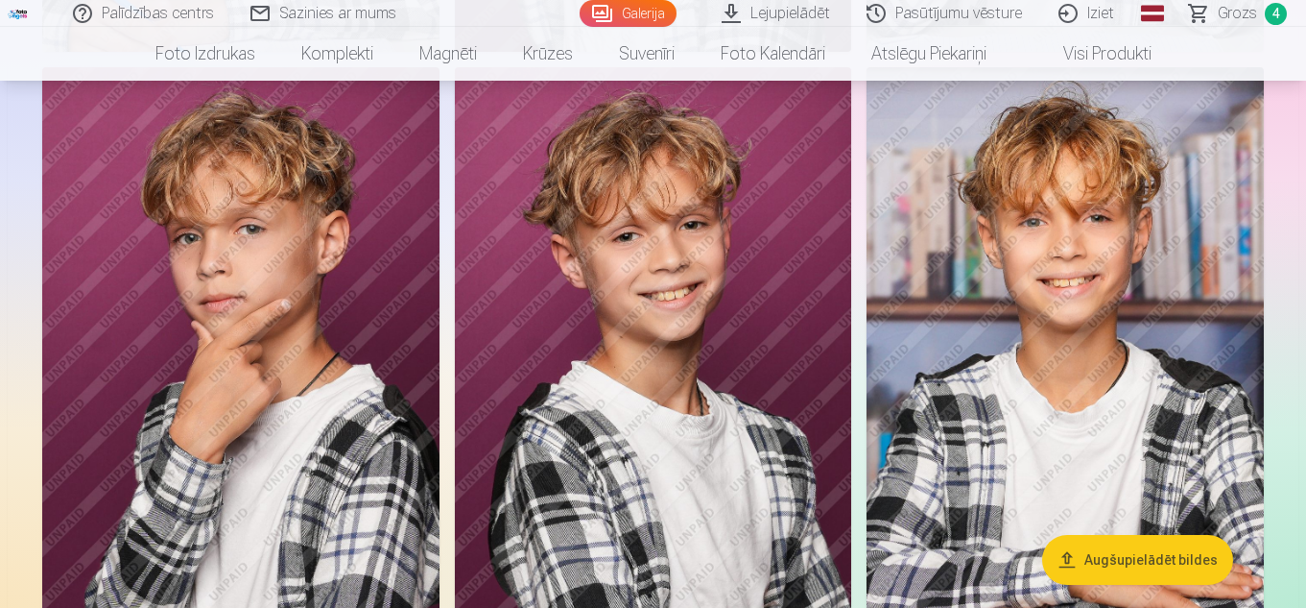
click at [595, 446] on img at bounding box center [653, 365] width 397 height 596
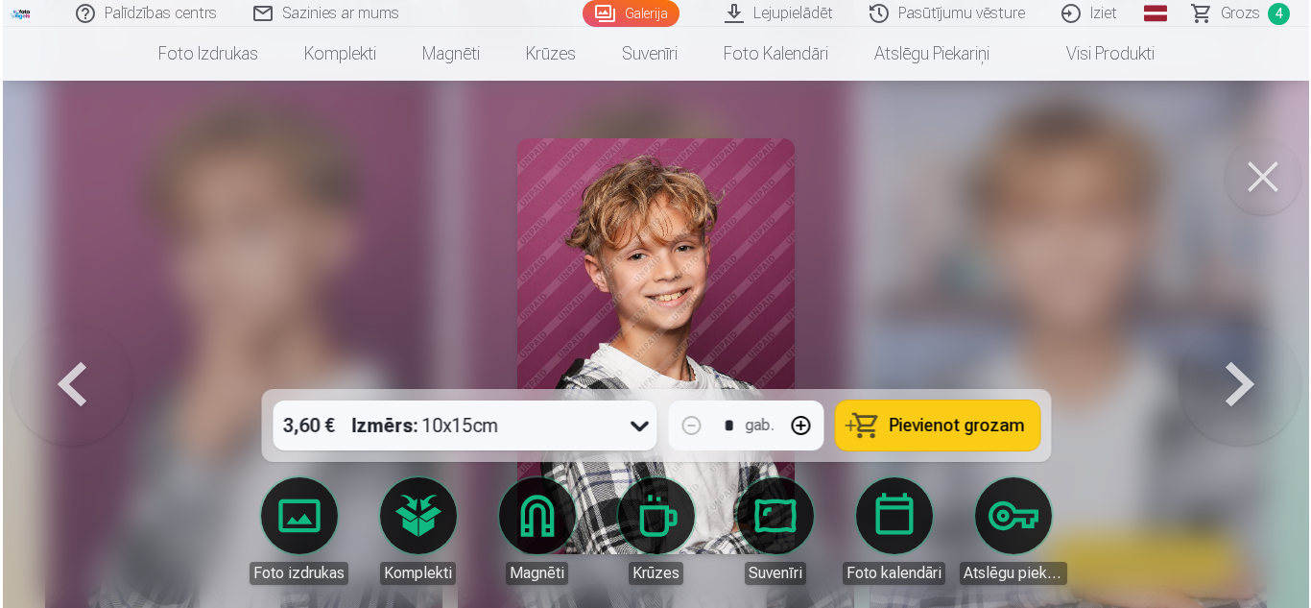
scroll to position [4402, 0]
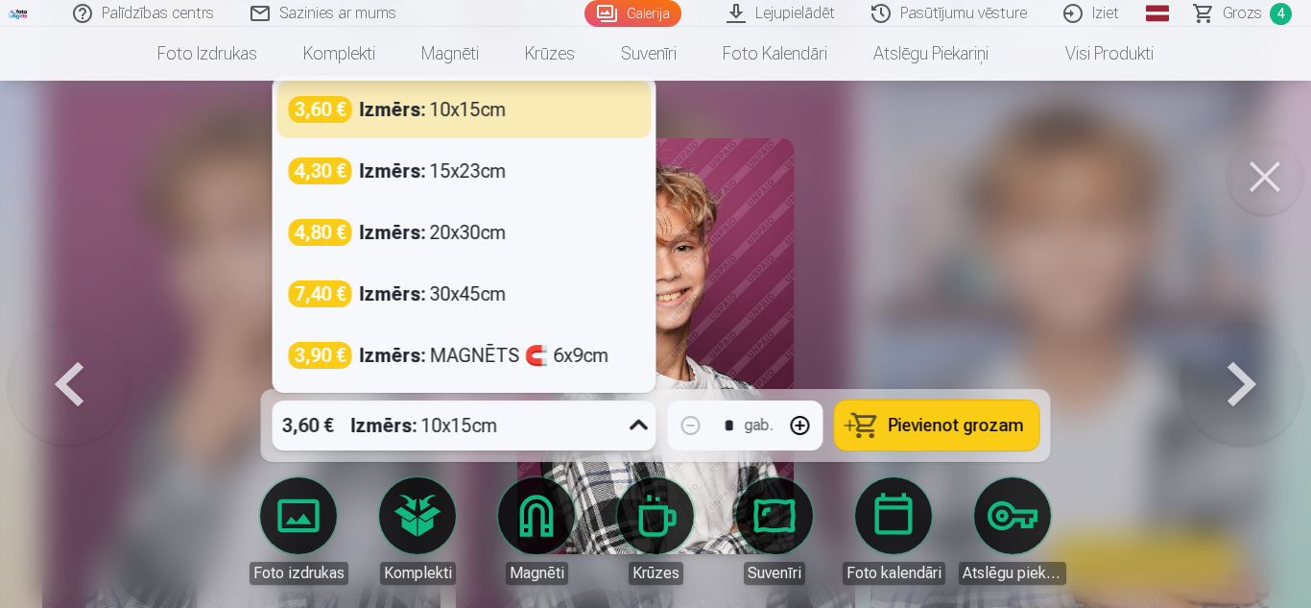
click at [623, 429] on div at bounding box center [639, 425] width 35 height 50
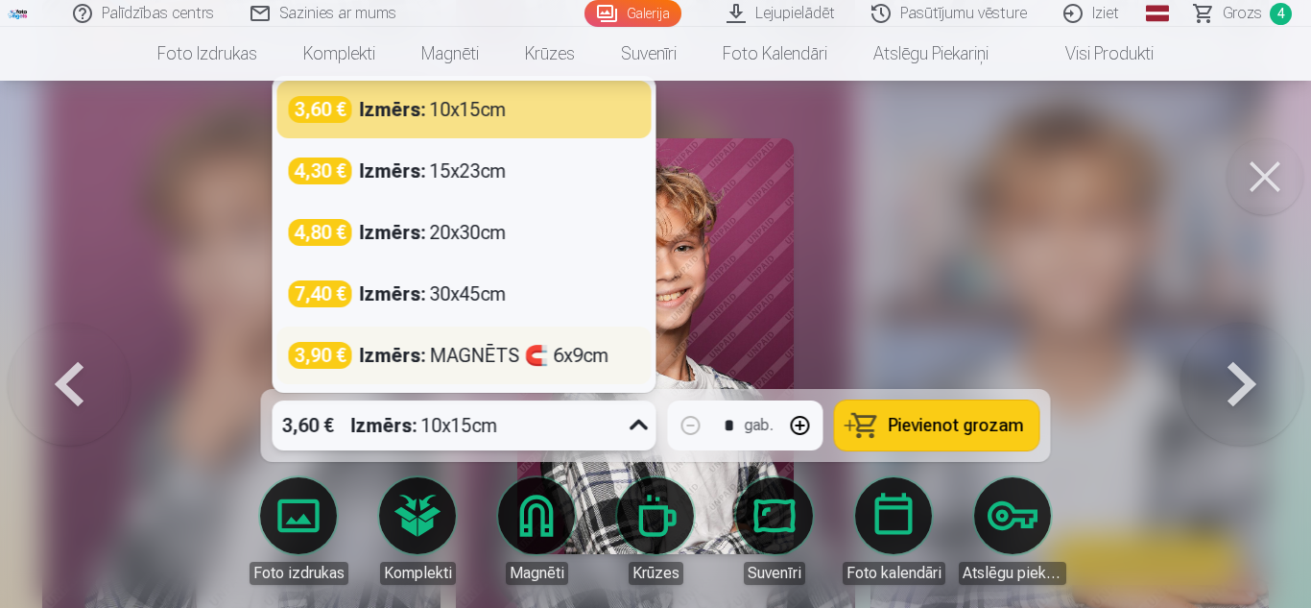
click at [540, 347] on div "Izmērs : MAGNĒTS 🧲 6x9cm" at bounding box center [485, 355] width 250 height 27
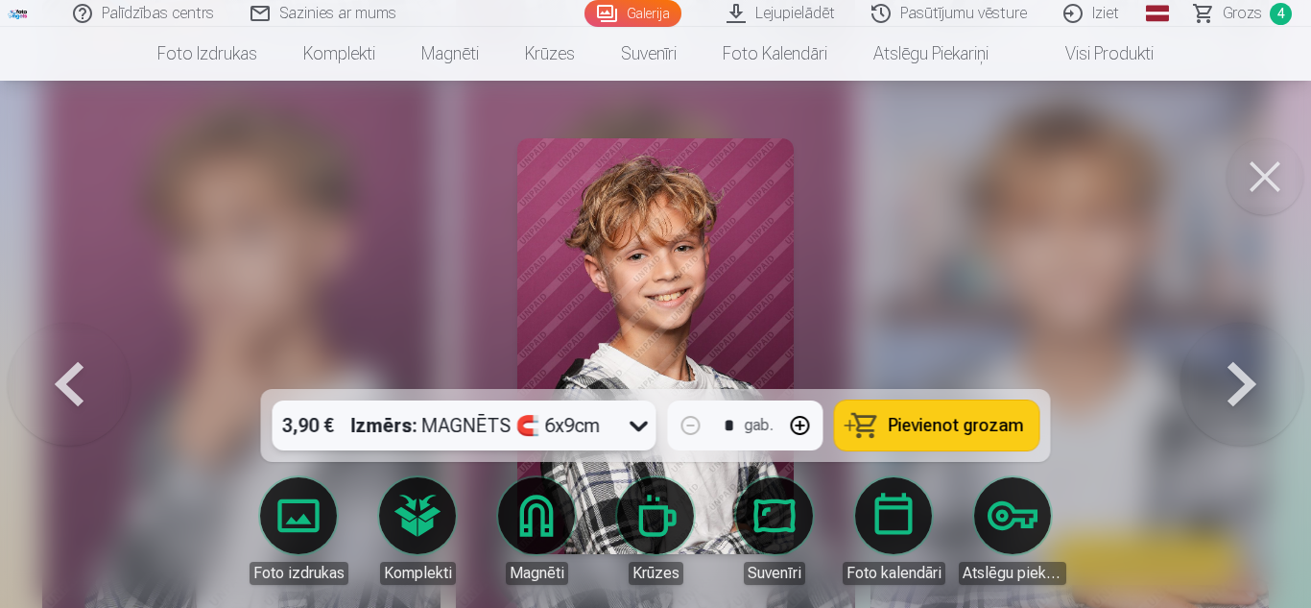
click at [804, 433] on button "button" at bounding box center [800, 425] width 46 height 46
click at [909, 420] on span "Pievienot grozam" at bounding box center [956, 425] width 135 height 17
type input "*"
click at [1262, 16] on link "Grozs 5" at bounding box center [1244, 13] width 134 height 27
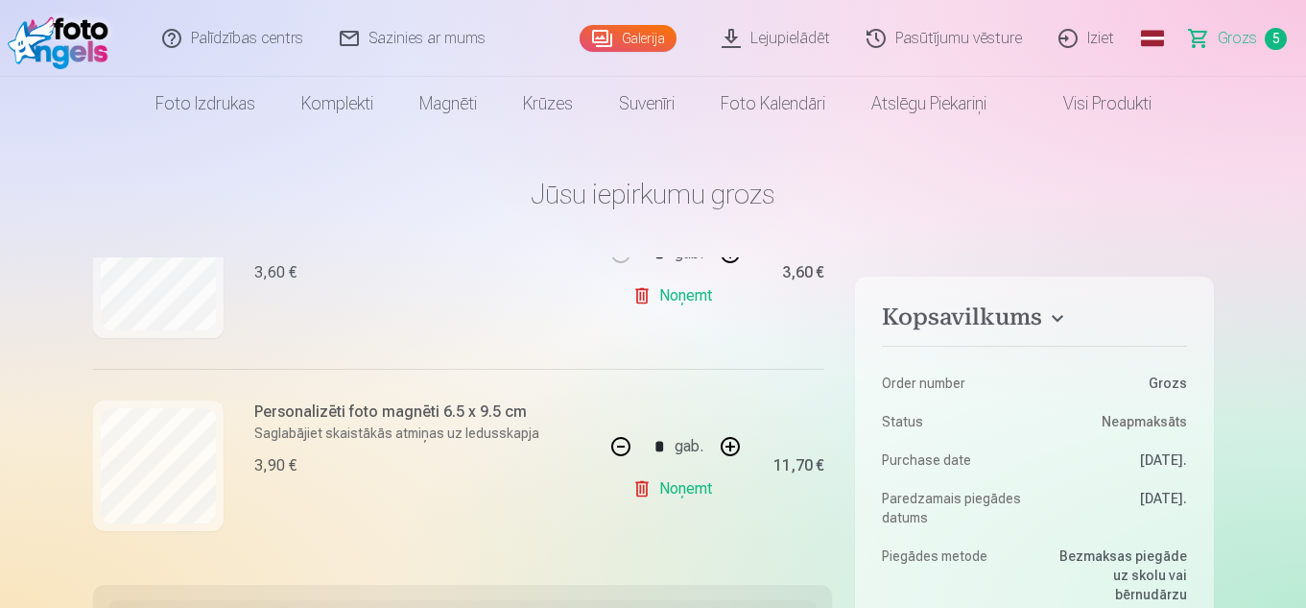
click at [656, 40] on link "Galerija" at bounding box center [628, 38] width 97 height 27
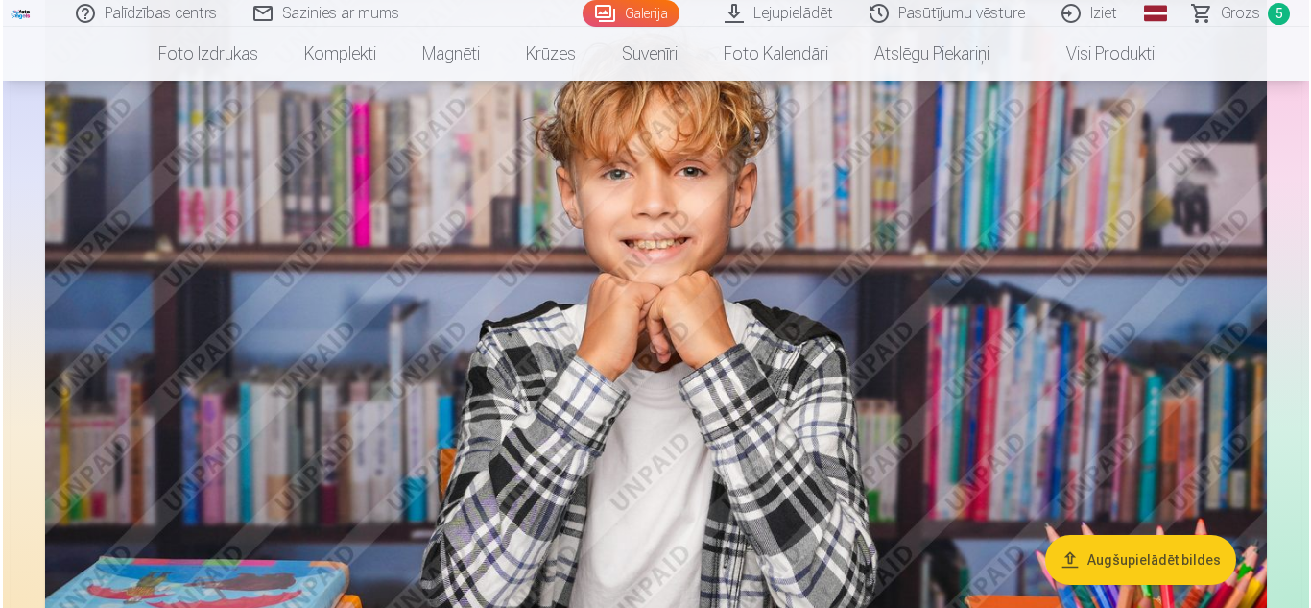
scroll to position [1856, 0]
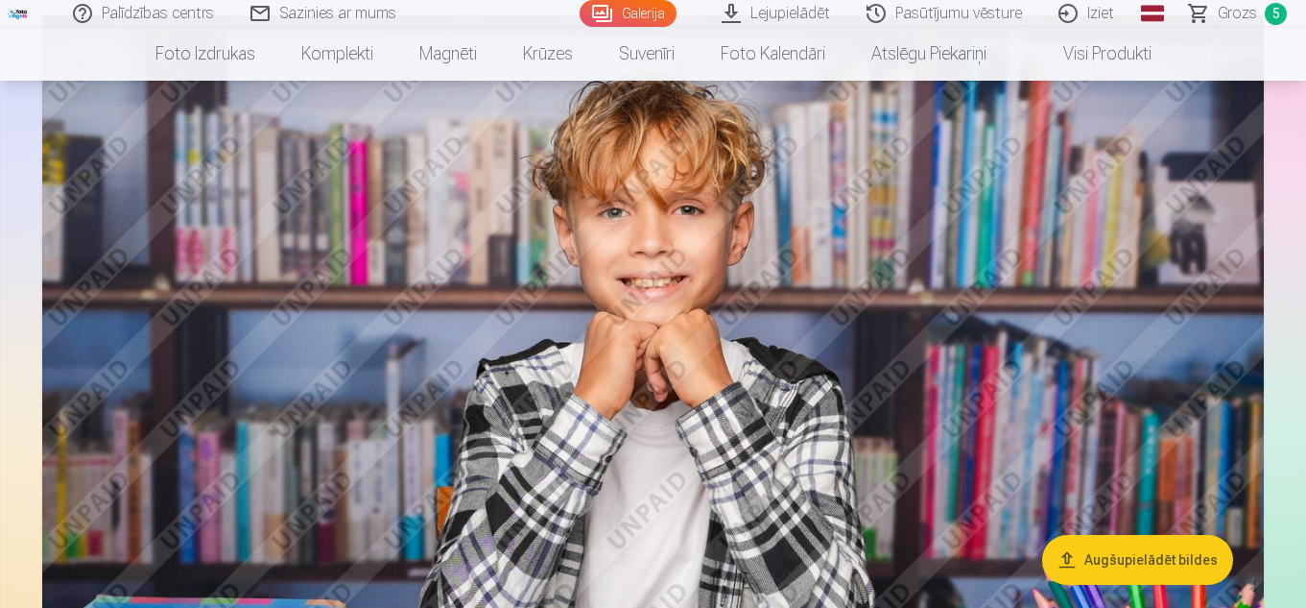
click at [961, 137] on img at bounding box center [653, 422] width 1222 height 814
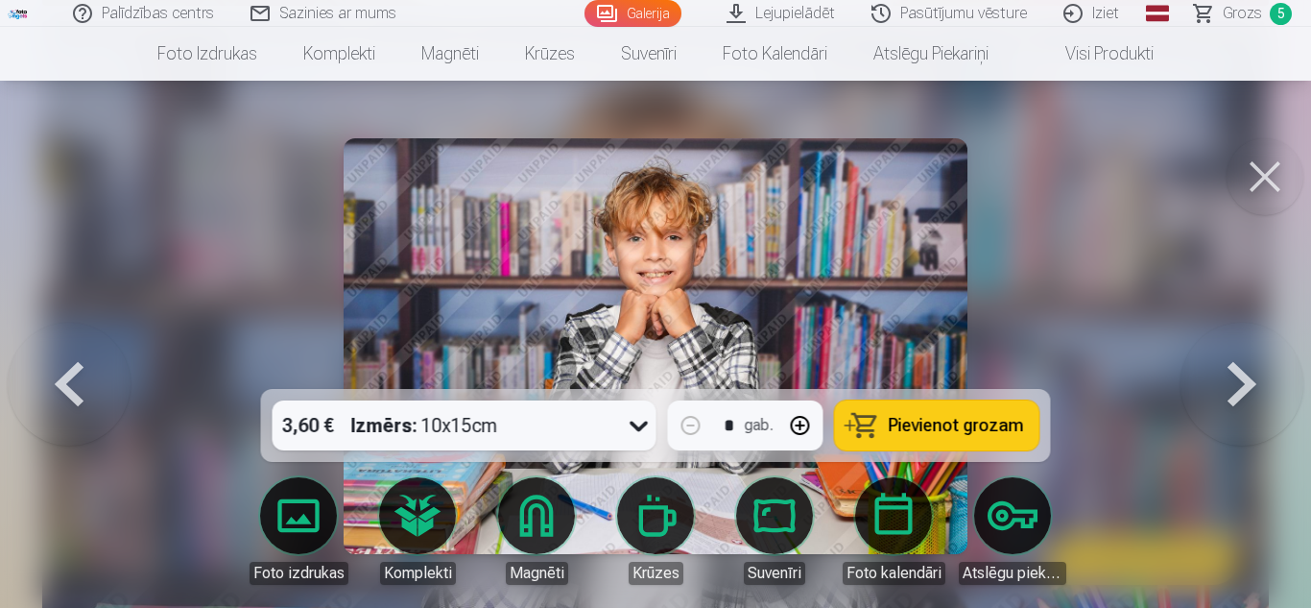
click at [912, 418] on span "Pievienot grozam" at bounding box center [956, 425] width 135 height 17
click at [1228, 12] on span "Grozs" at bounding box center [1242, 13] width 39 height 23
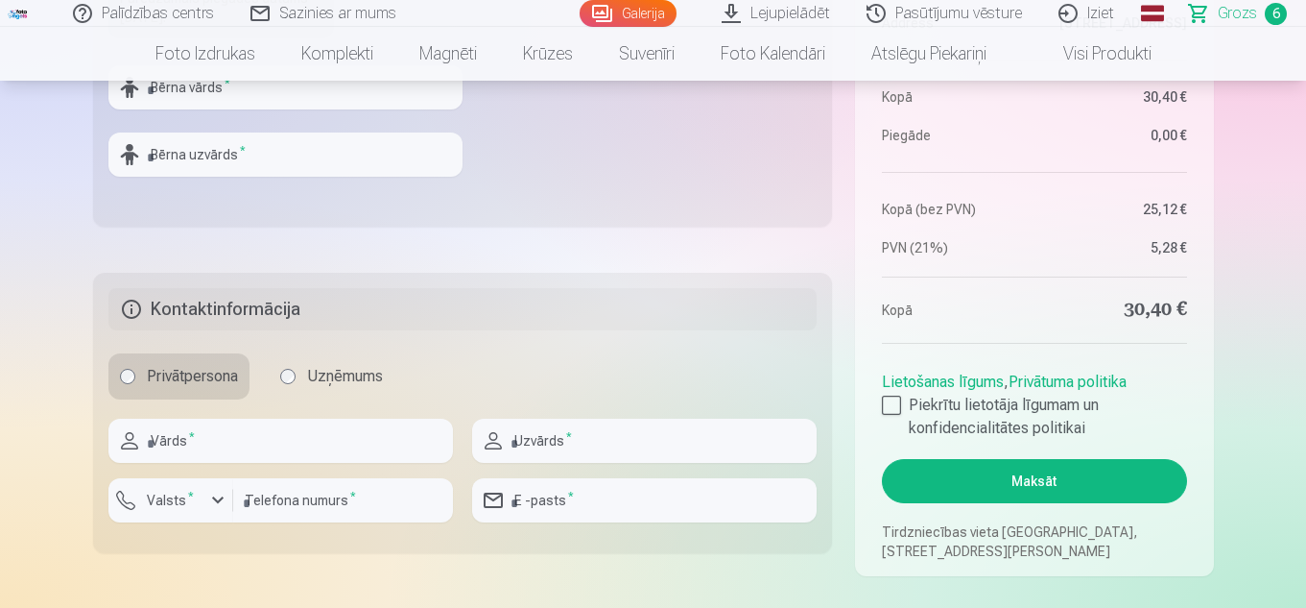
scroll to position [793, 0]
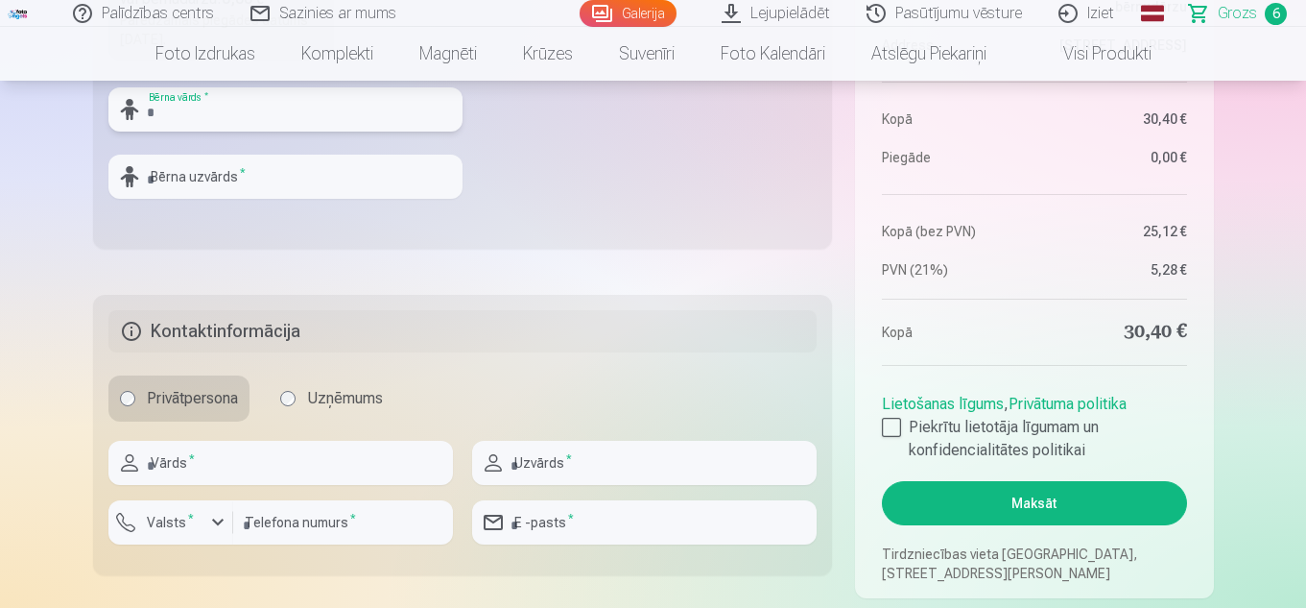
click at [366, 92] on input "text" at bounding box center [285, 109] width 354 height 44
type input "******"
type input "********"
type input "****"
click at [630, 462] on input "text" at bounding box center [644, 463] width 345 height 44
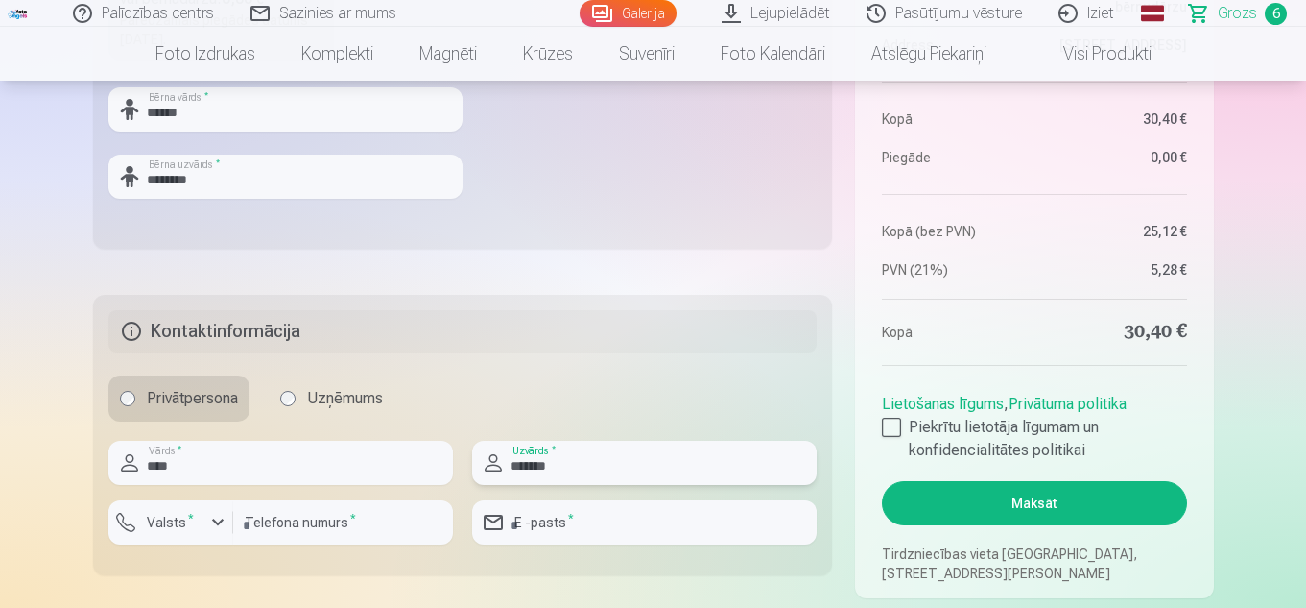
type input "*******"
click at [207, 515] on div "button" at bounding box center [217, 522] width 23 height 23
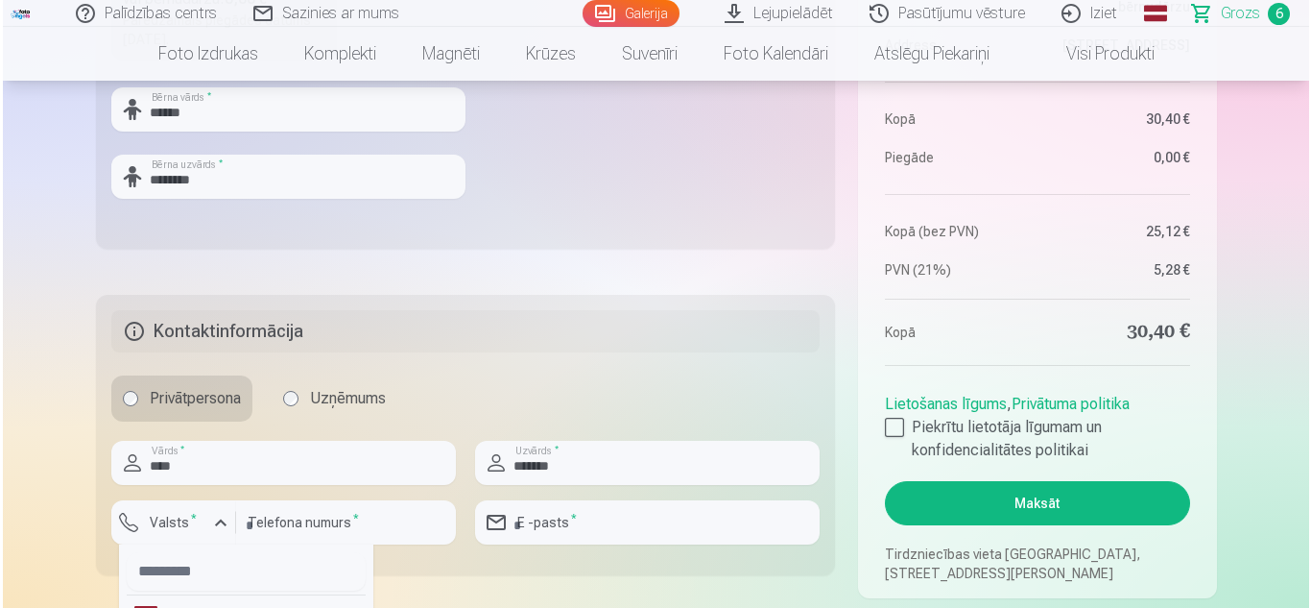
scroll to position [820, 0]
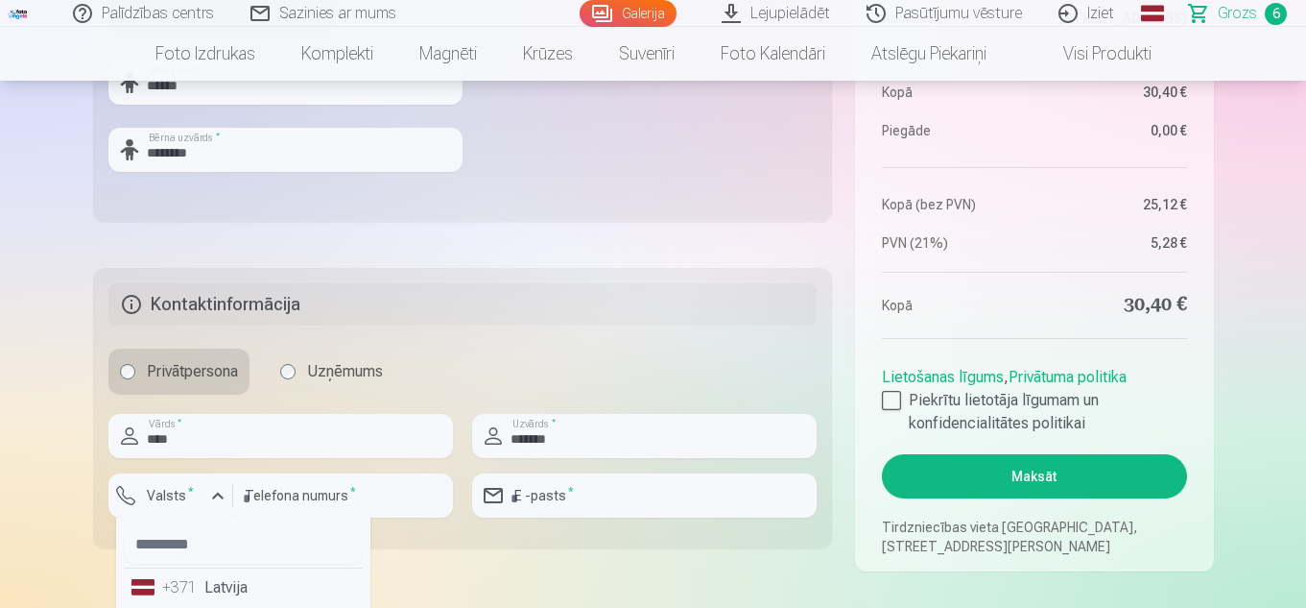
click at [223, 602] on li "+371 Latvija" at bounding box center [243, 587] width 239 height 38
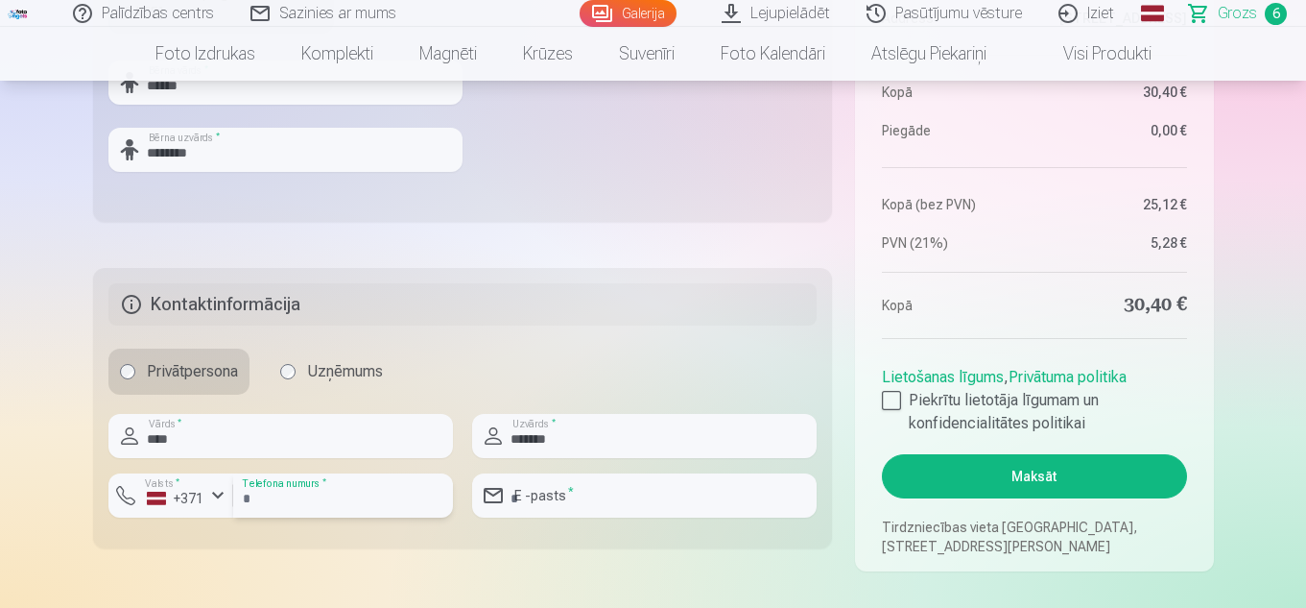
click at [322, 496] on input "number" at bounding box center [343, 495] width 220 height 44
type input "********"
click at [609, 498] on input "email" at bounding box center [644, 495] width 345 height 44
type input "**********"
click at [898, 394] on div at bounding box center [891, 400] width 19 height 19
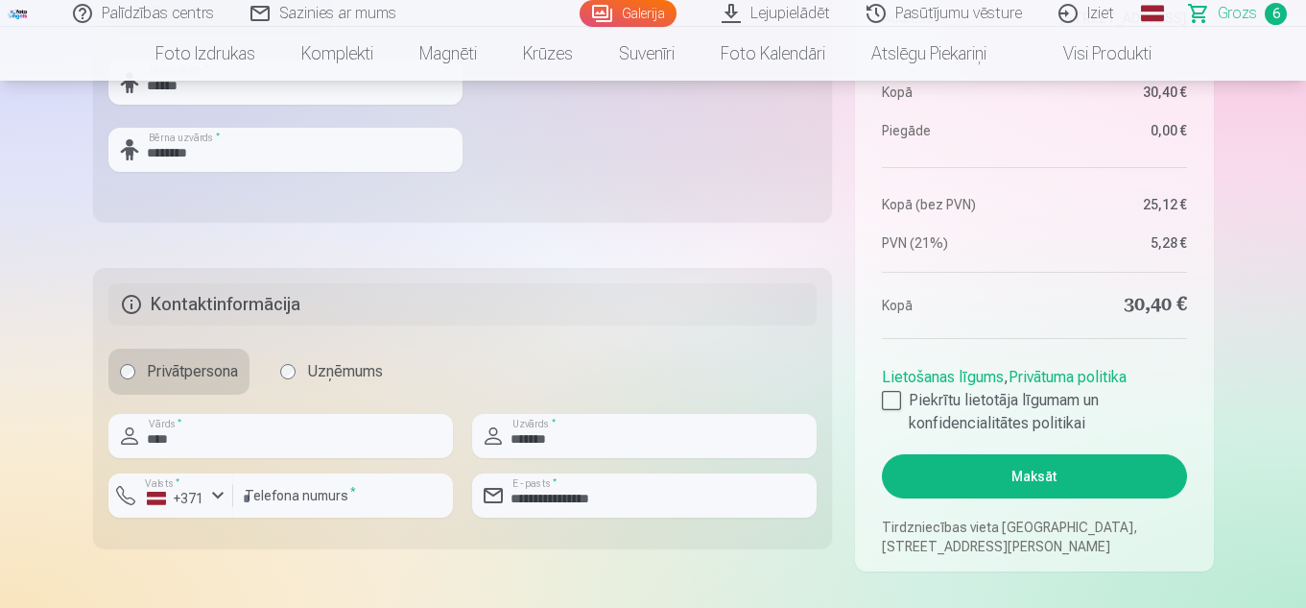
click at [973, 471] on button "Maksāt" at bounding box center [1034, 476] width 304 height 44
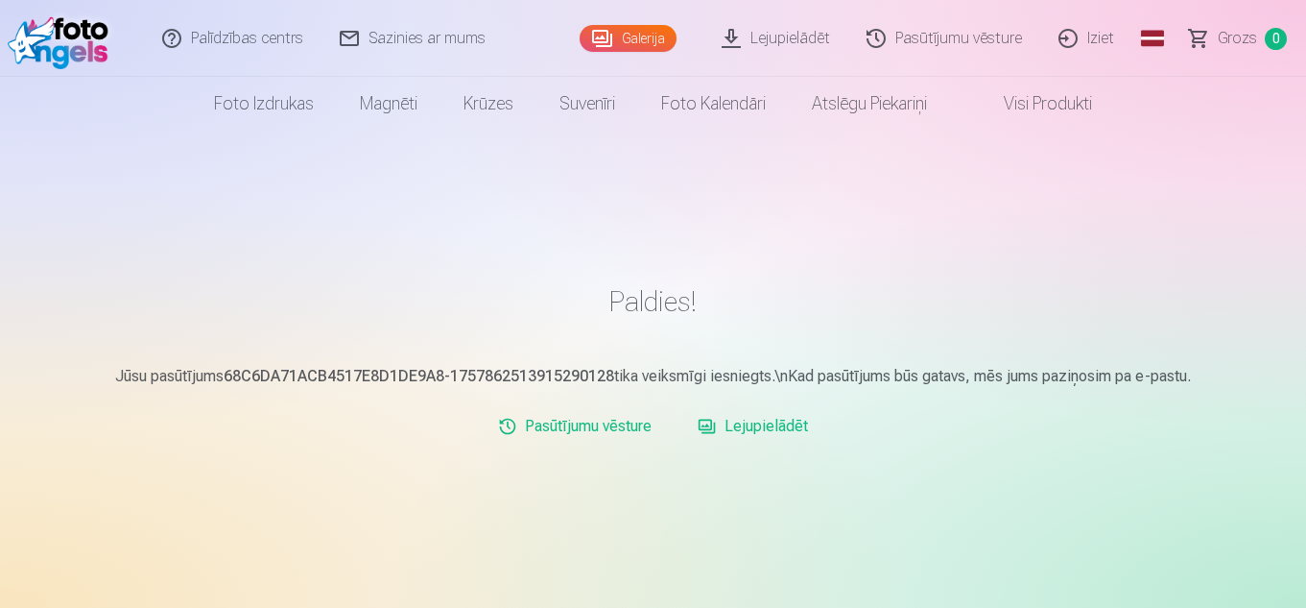
click at [783, 45] on link "Lejupielādēt" at bounding box center [776, 38] width 145 height 77
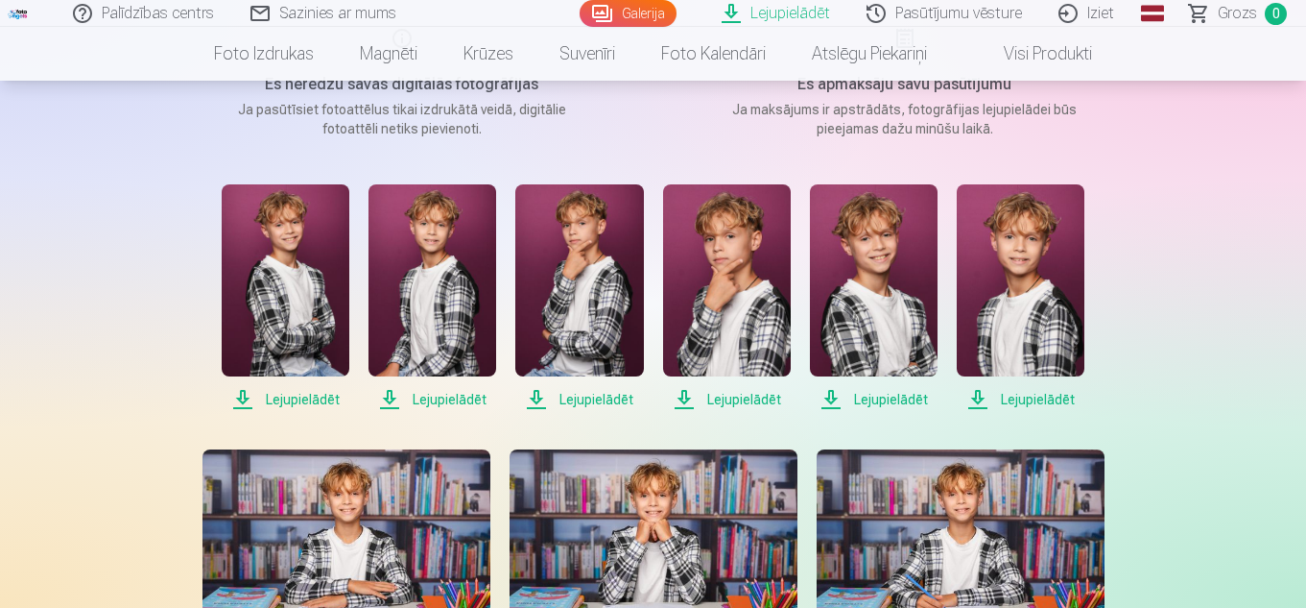
scroll to position [254, 0]
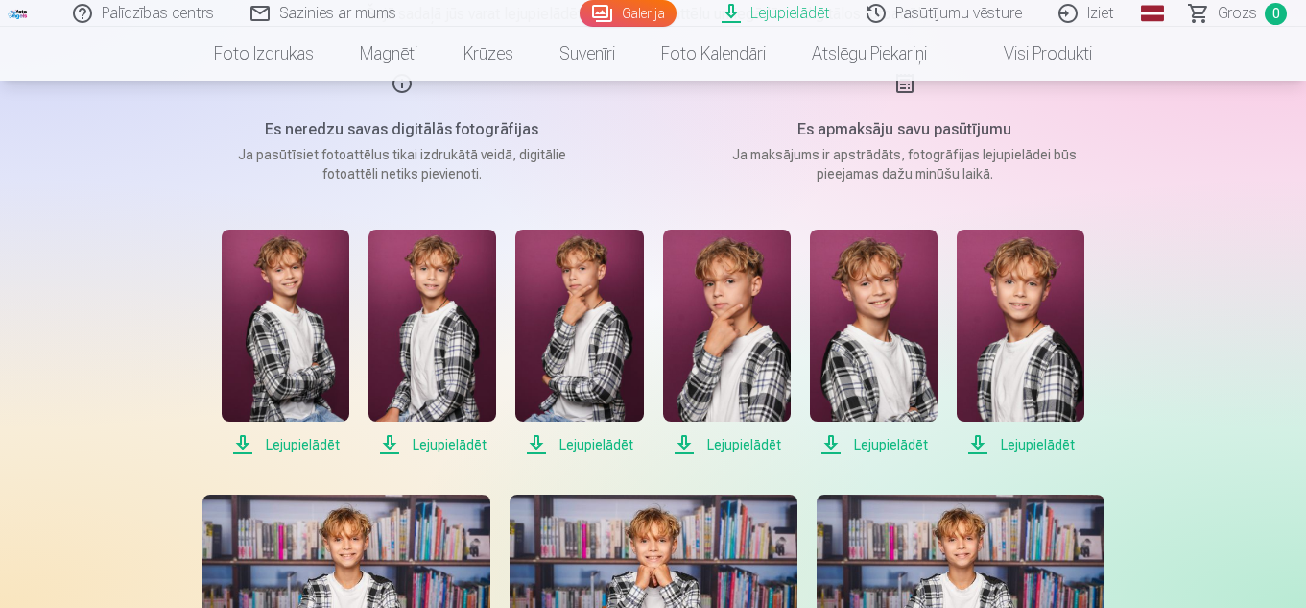
click at [298, 436] on span "Lejupielādēt" at bounding box center [286, 444] width 128 height 23
click at [450, 451] on span "Lejupielādēt" at bounding box center [433, 444] width 128 height 23
click at [573, 441] on span "Lejupielādēt" at bounding box center [579, 444] width 128 height 23
click at [720, 451] on span "Lejupielādēt" at bounding box center [727, 444] width 128 height 23
click at [870, 452] on span "Lejupielādēt" at bounding box center [874, 444] width 128 height 23
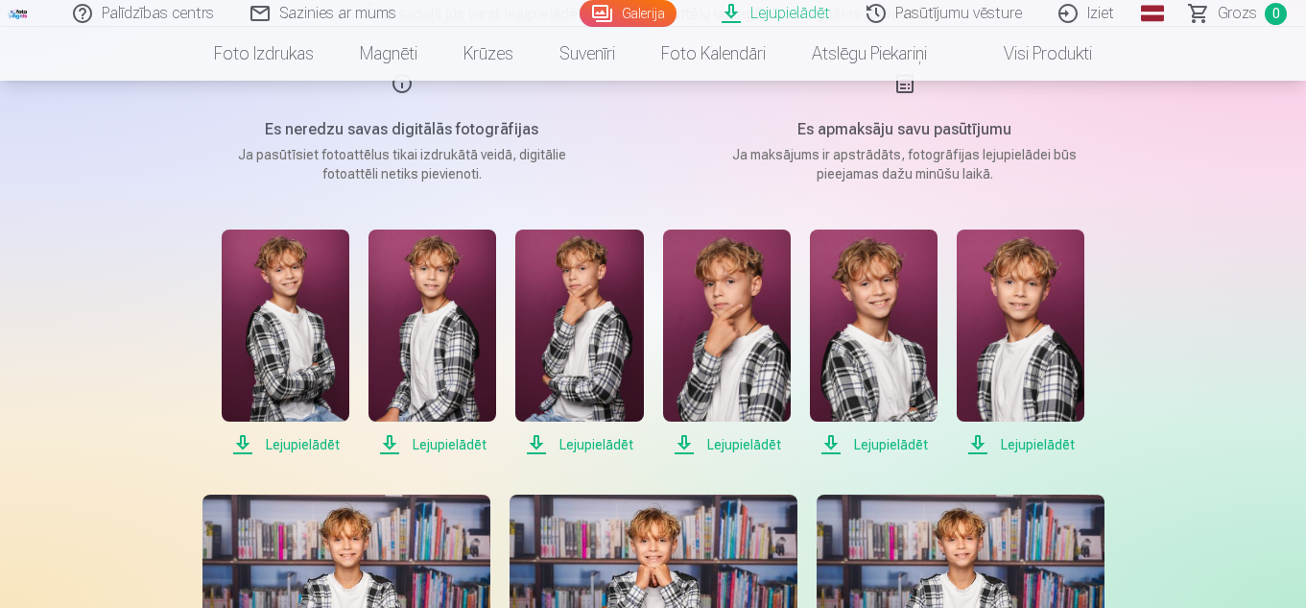
click at [1032, 446] on span "Lejupielādēt" at bounding box center [1021, 444] width 128 height 23
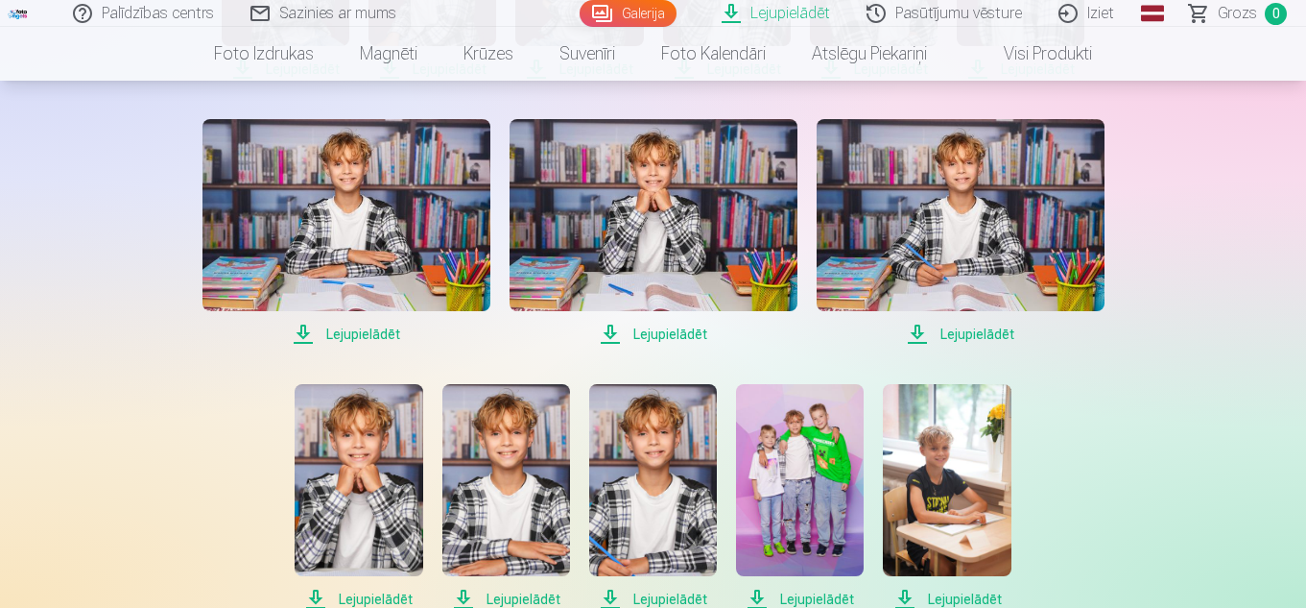
scroll to position [636, 0]
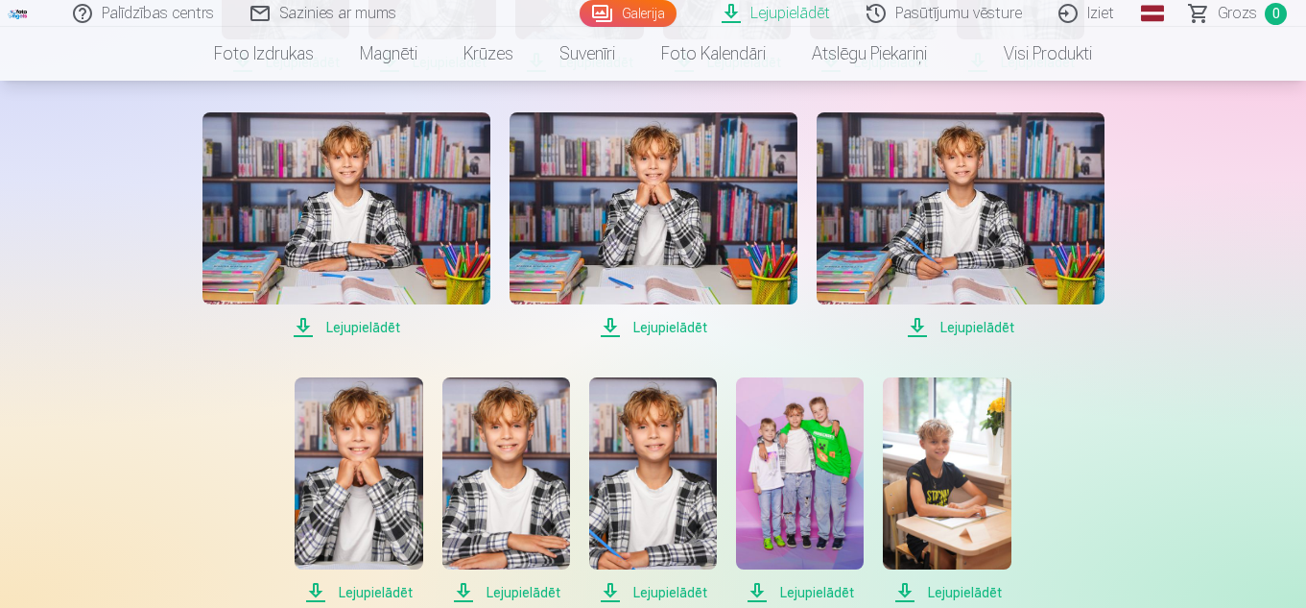
click at [376, 331] on span "Lejupielādēt" at bounding box center [347, 327] width 288 height 23
click at [659, 323] on span "Lejupielādēt" at bounding box center [654, 327] width 288 height 23
click at [990, 331] on span "Lejupielādēt" at bounding box center [961, 327] width 288 height 23
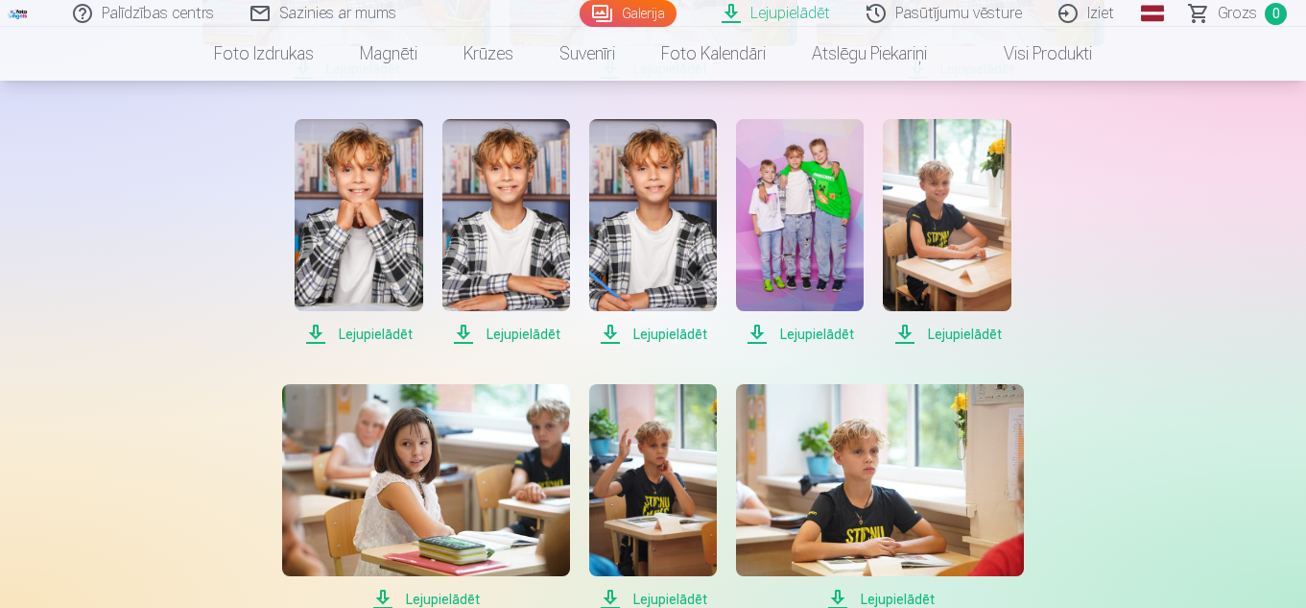
scroll to position [909, 0]
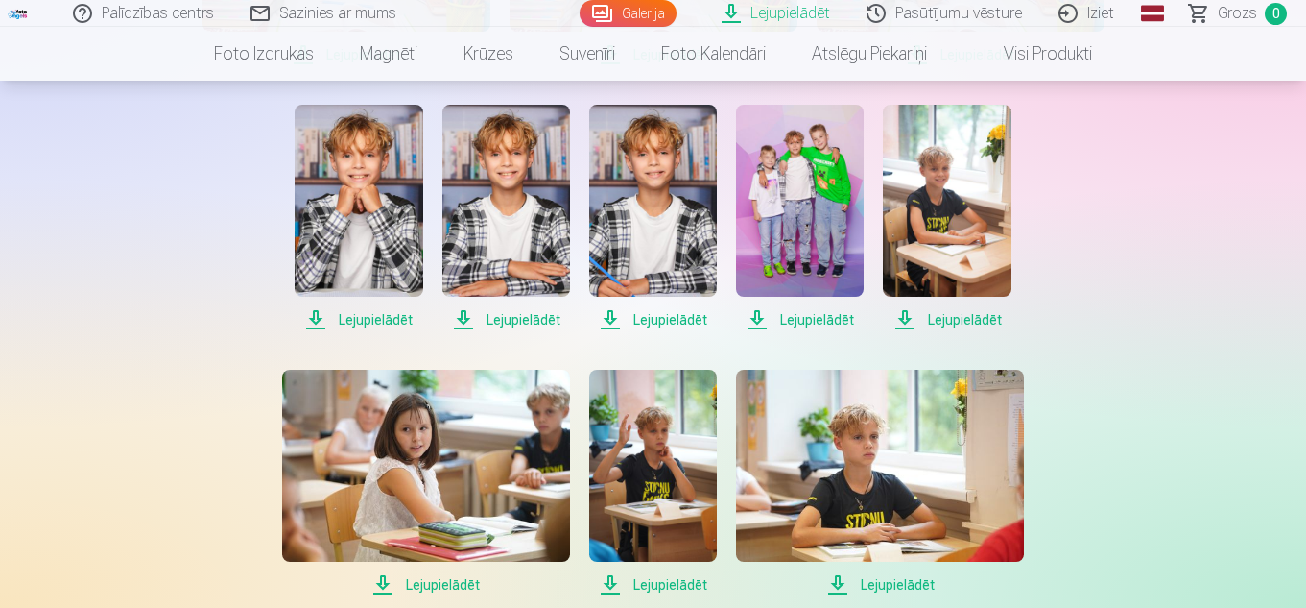
click at [378, 323] on span "Lejupielādēt" at bounding box center [359, 319] width 128 height 23
click at [497, 317] on span "Lejupielādēt" at bounding box center [506, 319] width 128 height 23
click at [658, 322] on span "Lejupielādēt" at bounding box center [653, 319] width 128 height 23
click at [810, 323] on span "Lejupielādēt" at bounding box center [800, 319] width 128 height 23
